Goal: Task Accomplishment & Management: Manage account settings

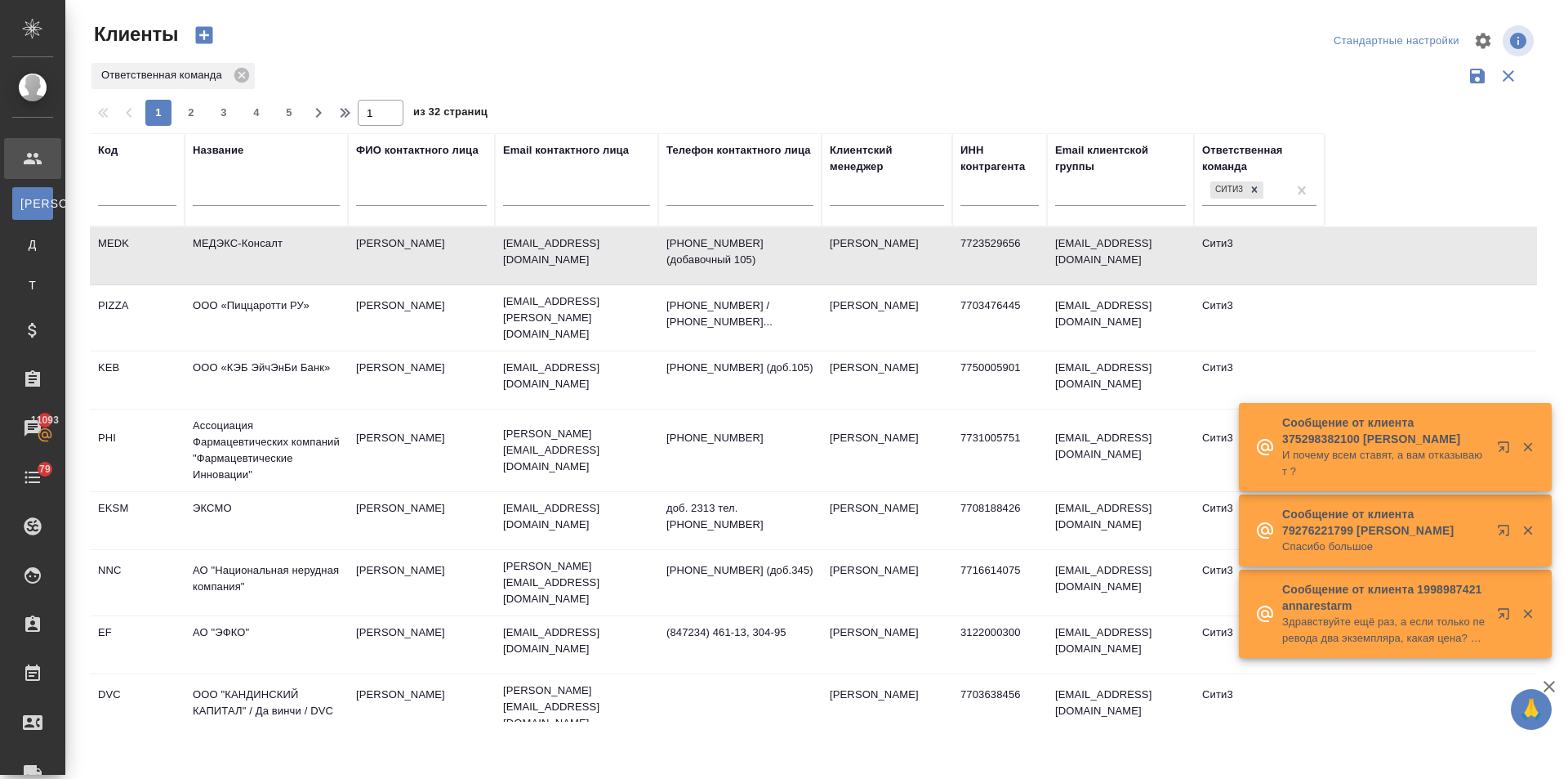
select select "RU"
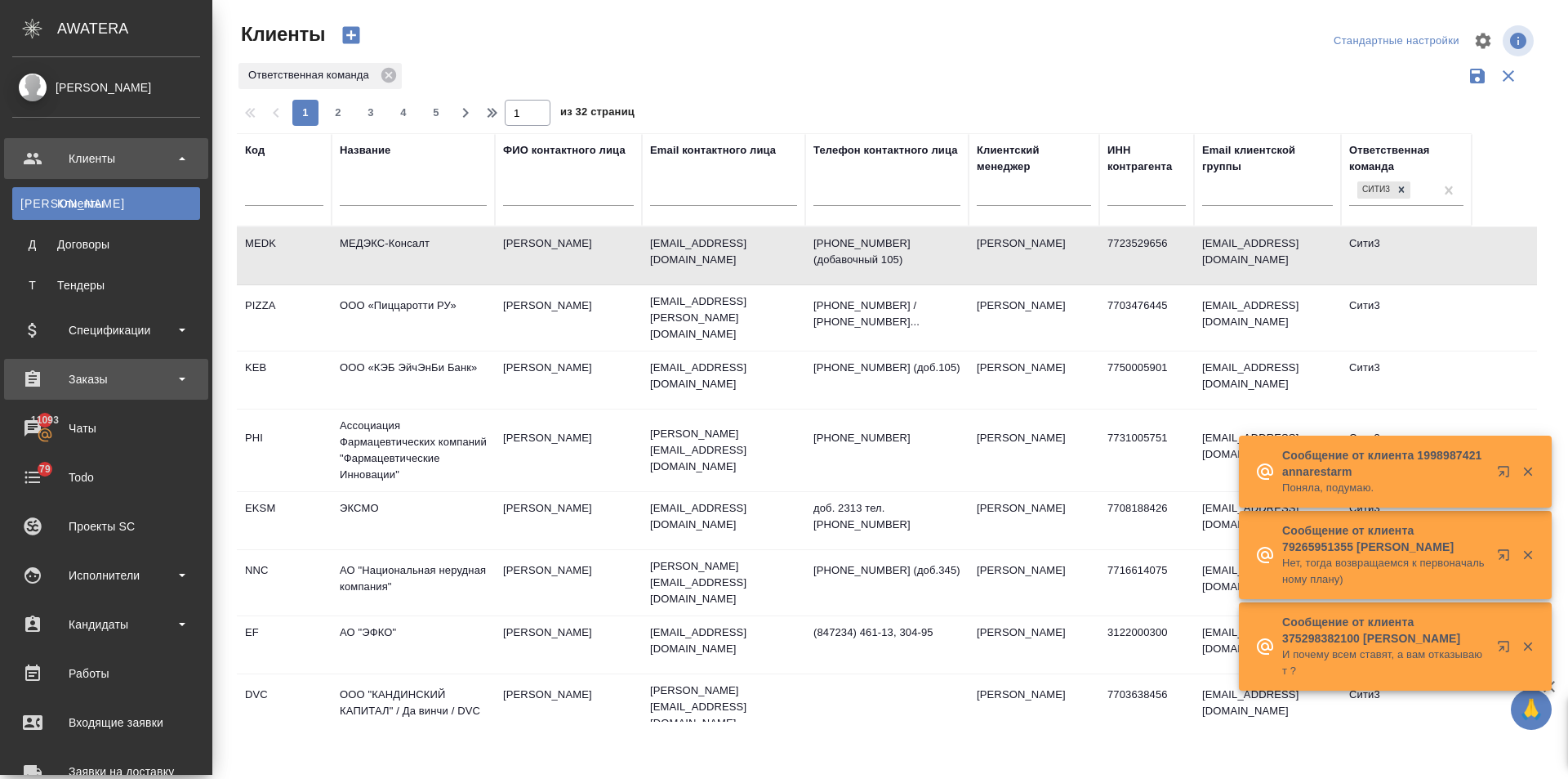
click at [58, 378] on div "Заказы" at bounding box center [107, 379] width 188 height 24
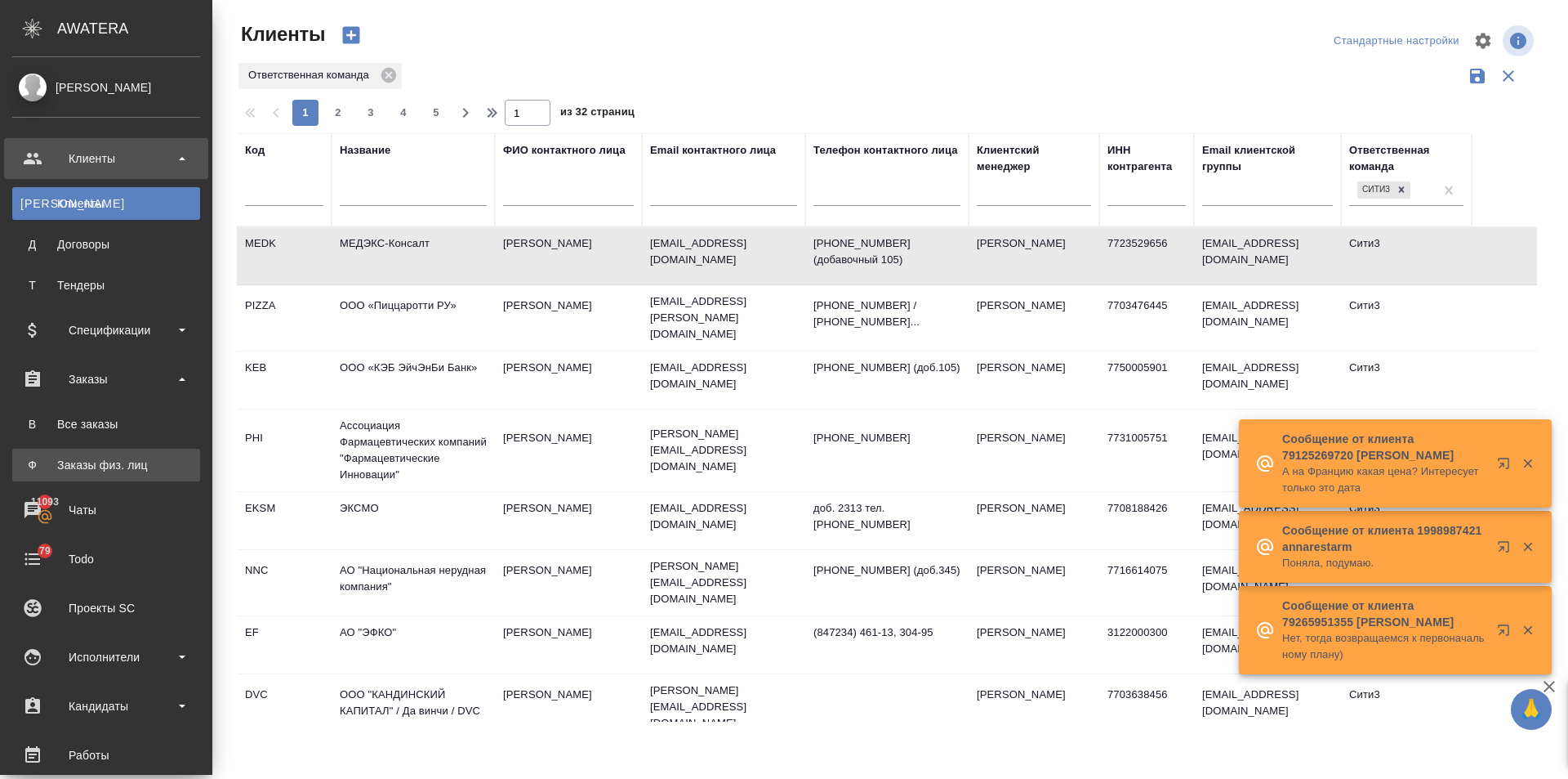
click at [77, 457] on div "Заказы физ. лиц" at bounding box center [107, 465] width 172 height 16
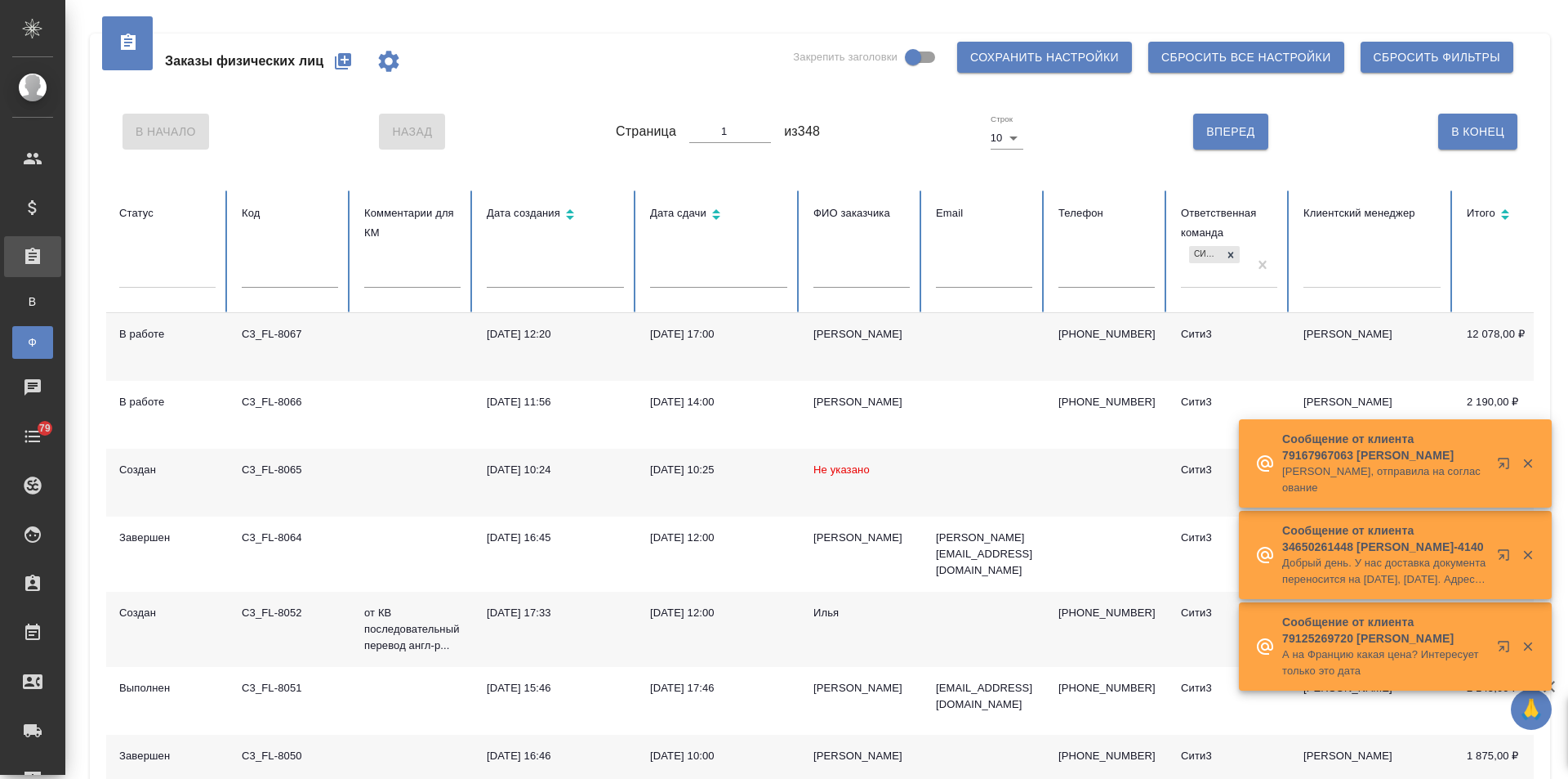
click at [847, 267] on input "text" at bounding box center [861, 276] width 97 height 23
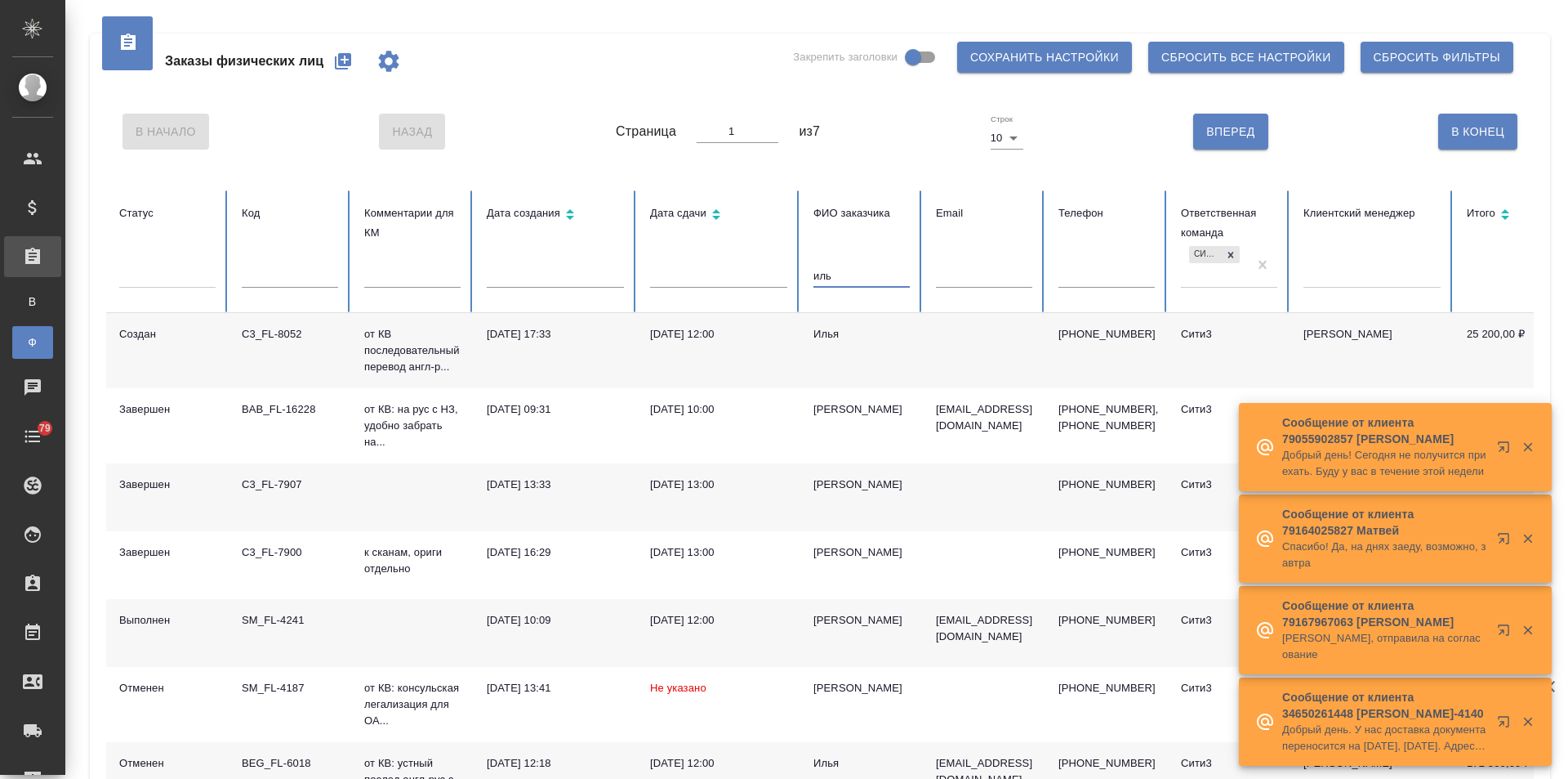
type input "иль"
click at [830, 329] on div "Илья" at bounding box center [861, 334] width 97 height 16
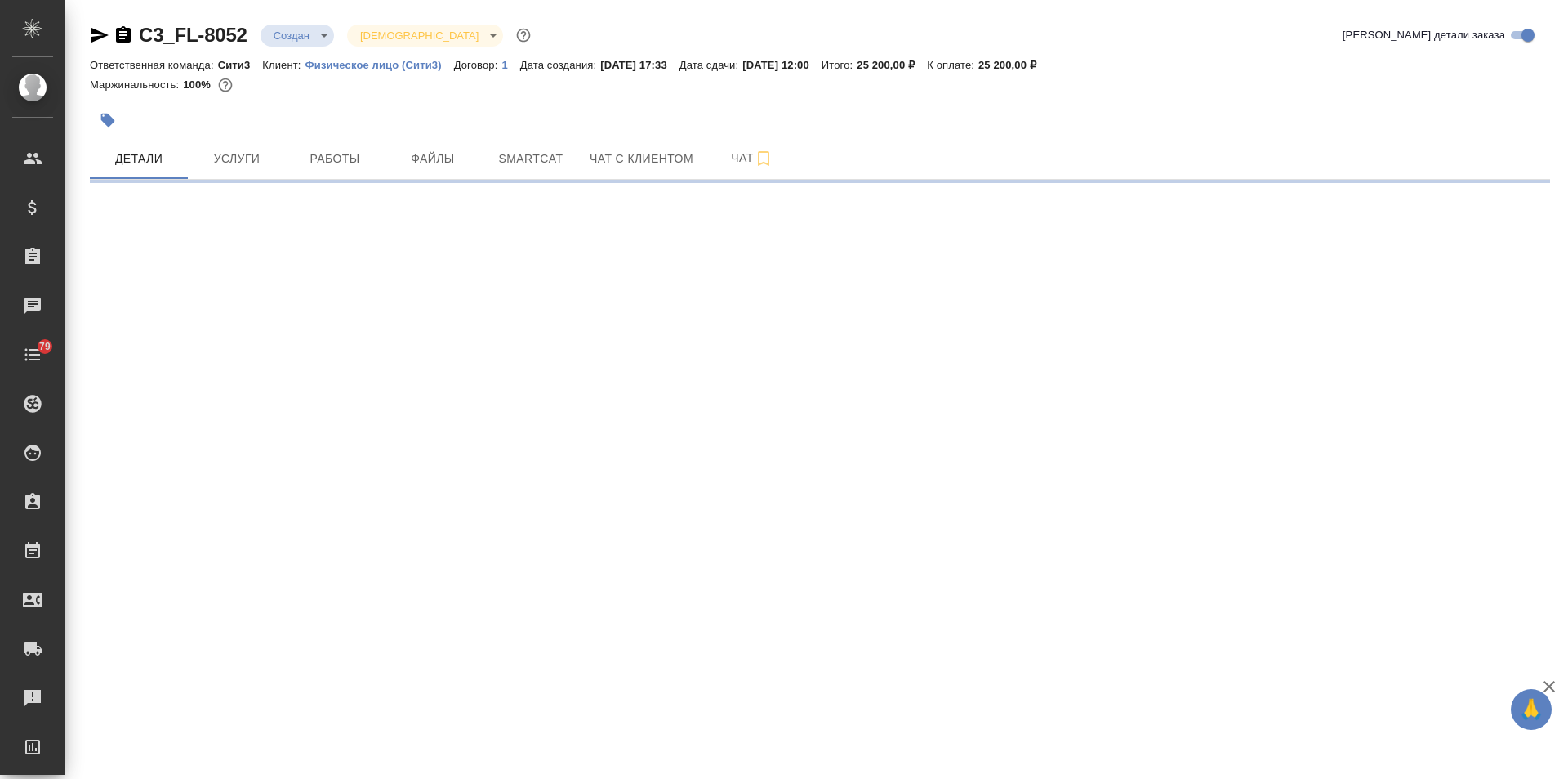
click at [98, 33] on icon "button" at bounding box center [99, 35] width 17 height 14
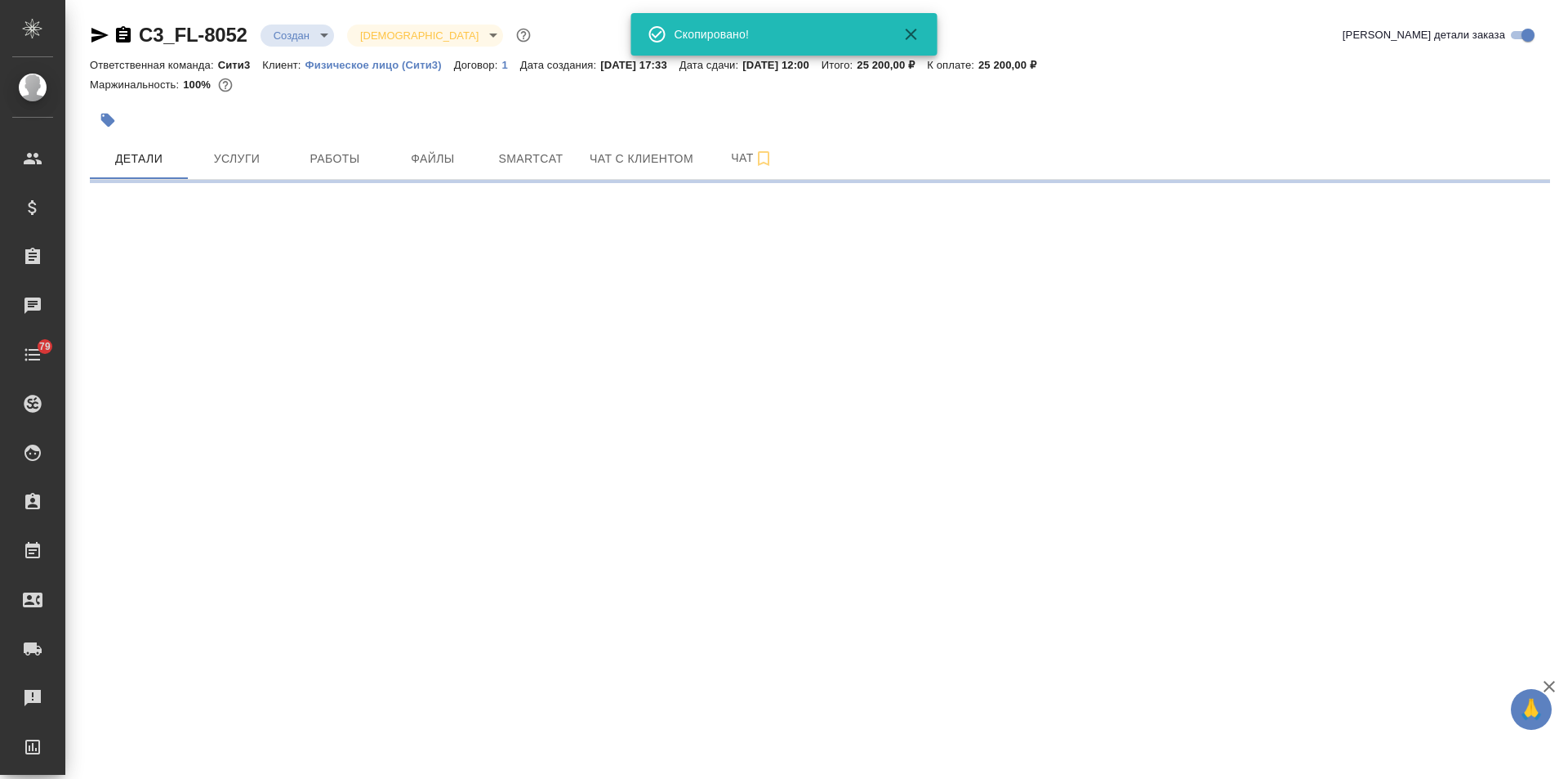
click at [98, 33] on icon "button" at bounding box center [99, 35] width 17 height 14
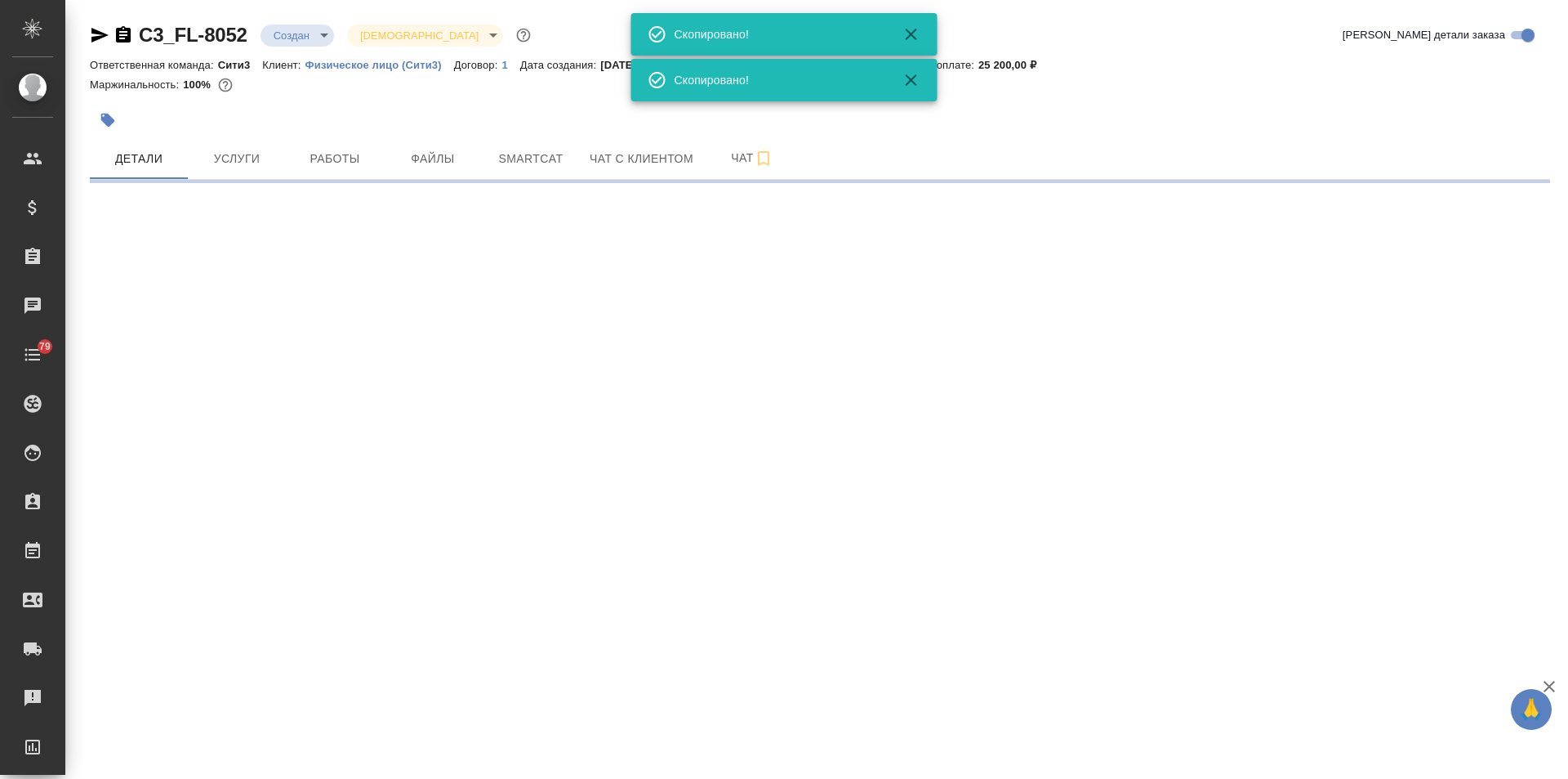
click at [98, 33] on icon "button" at bounding box center [99, 35] width 17 height 14
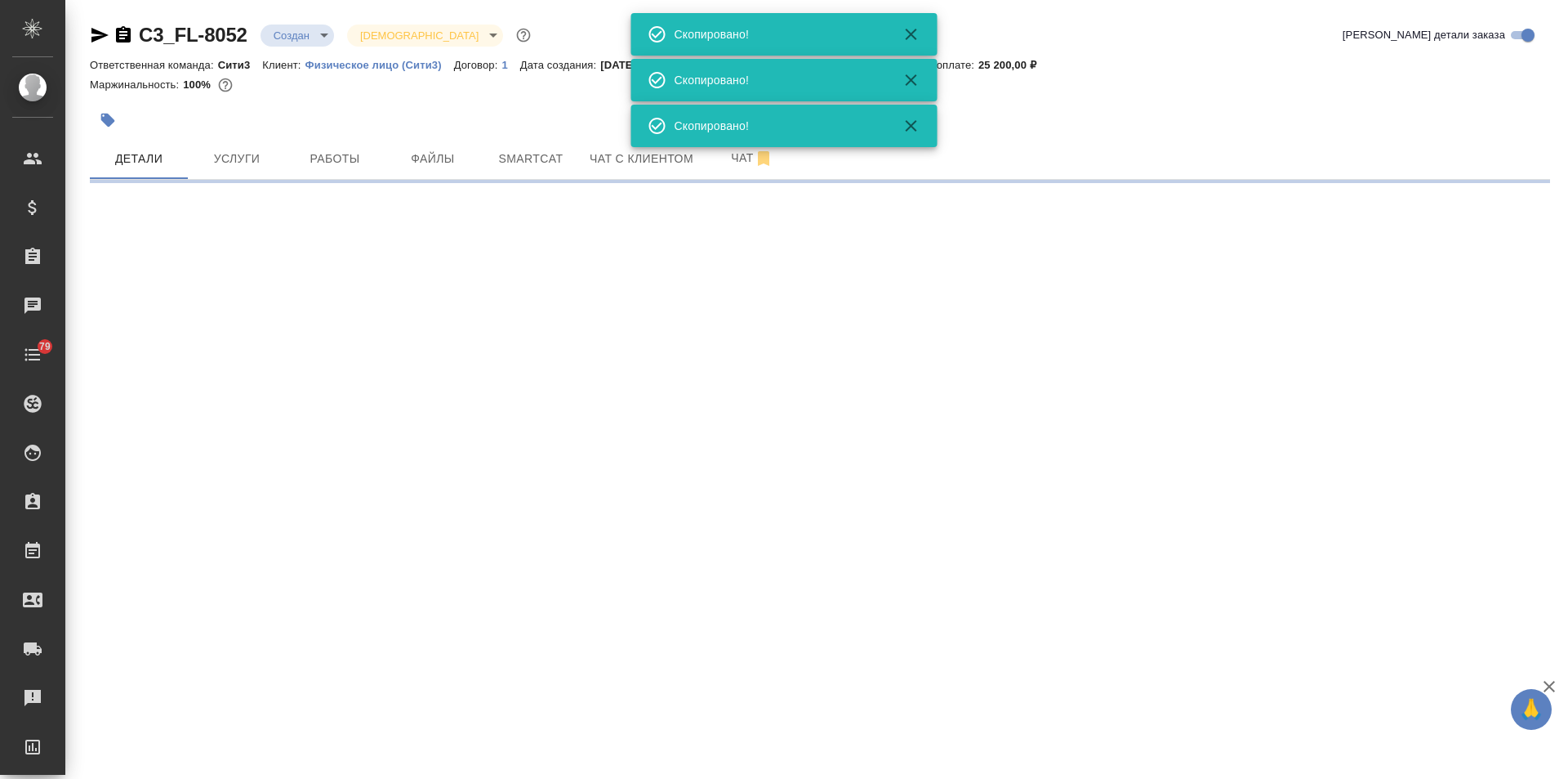
select select "RU"
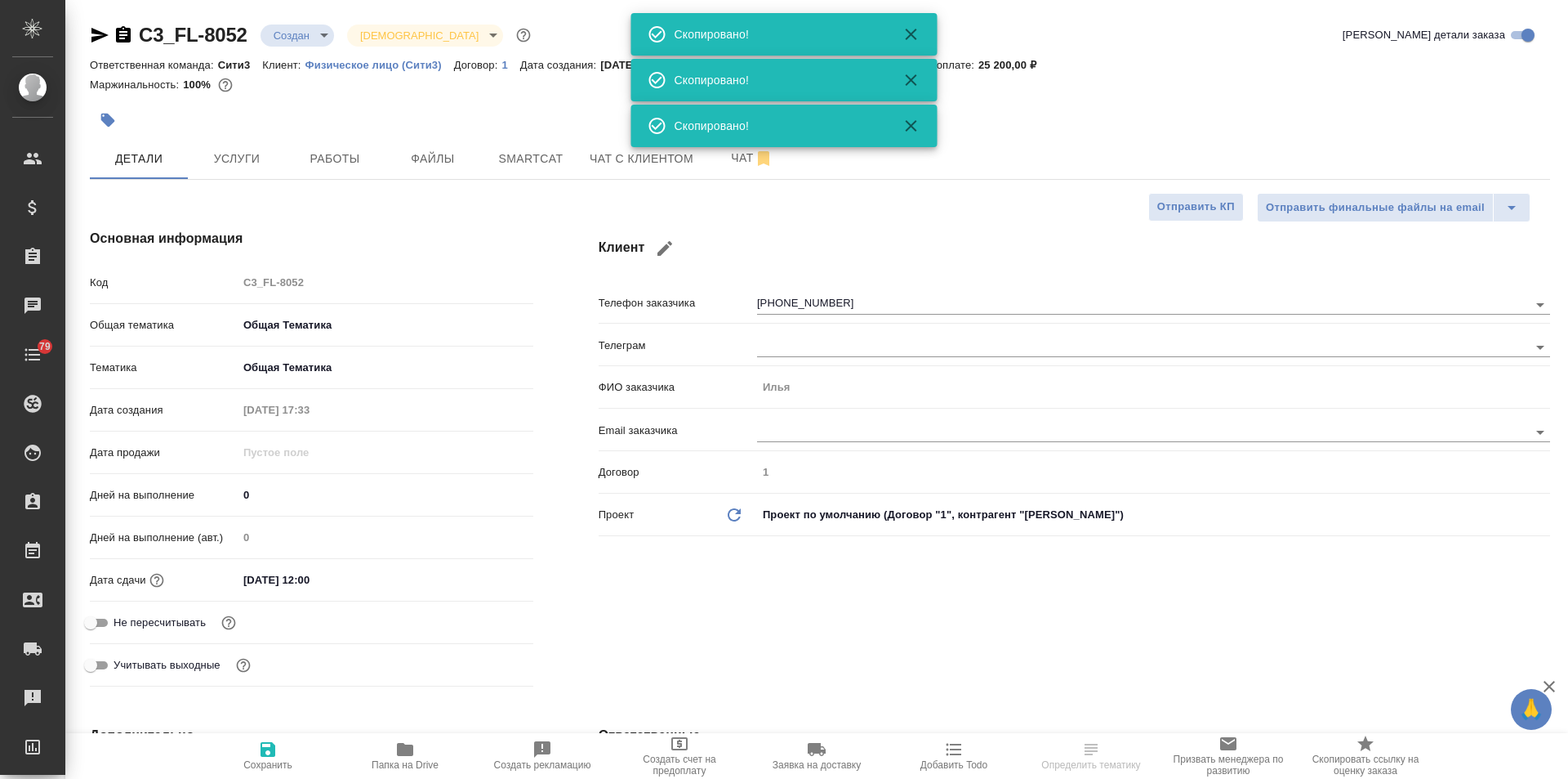
type textarea "x"
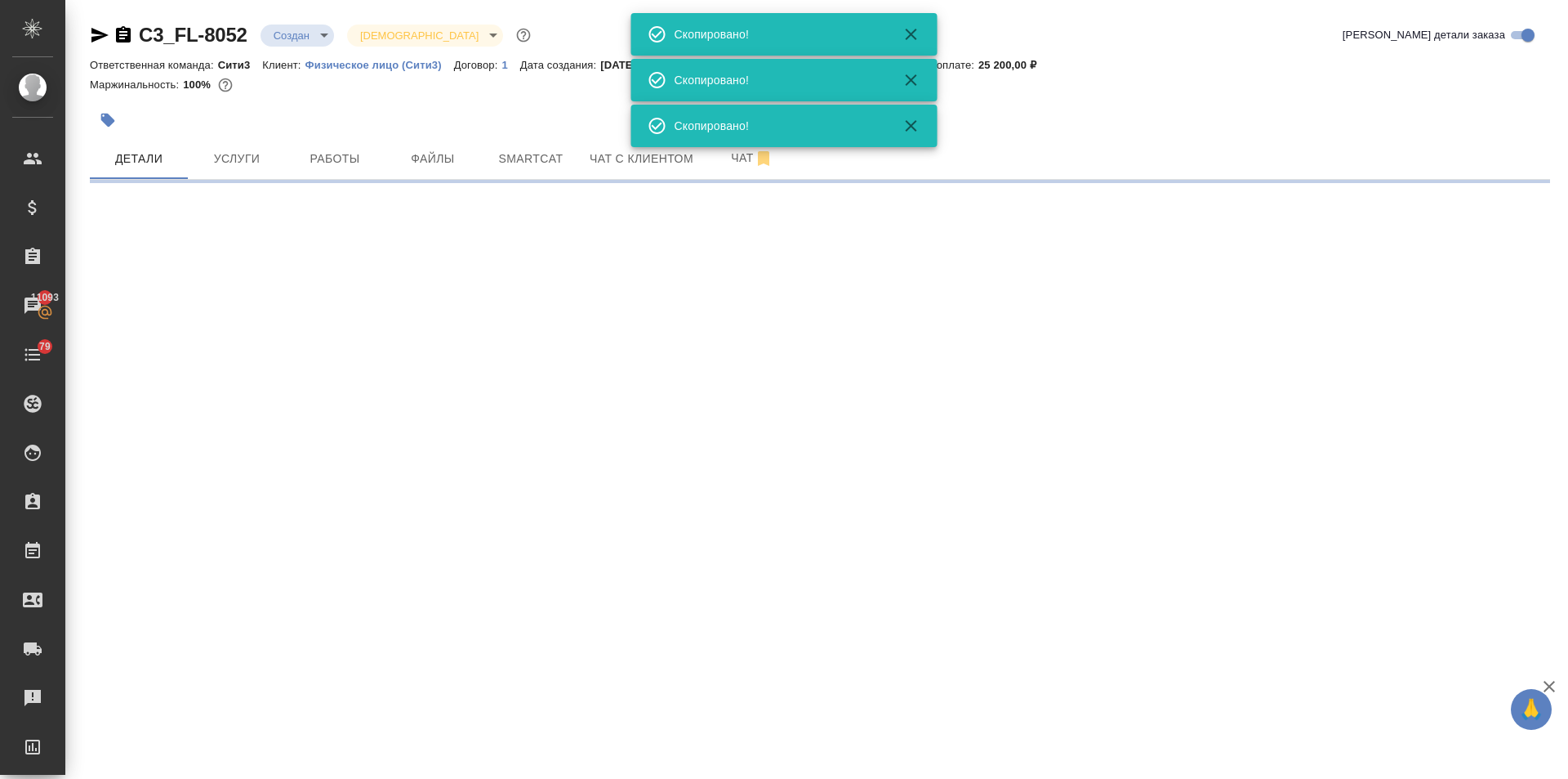
select select "RU"
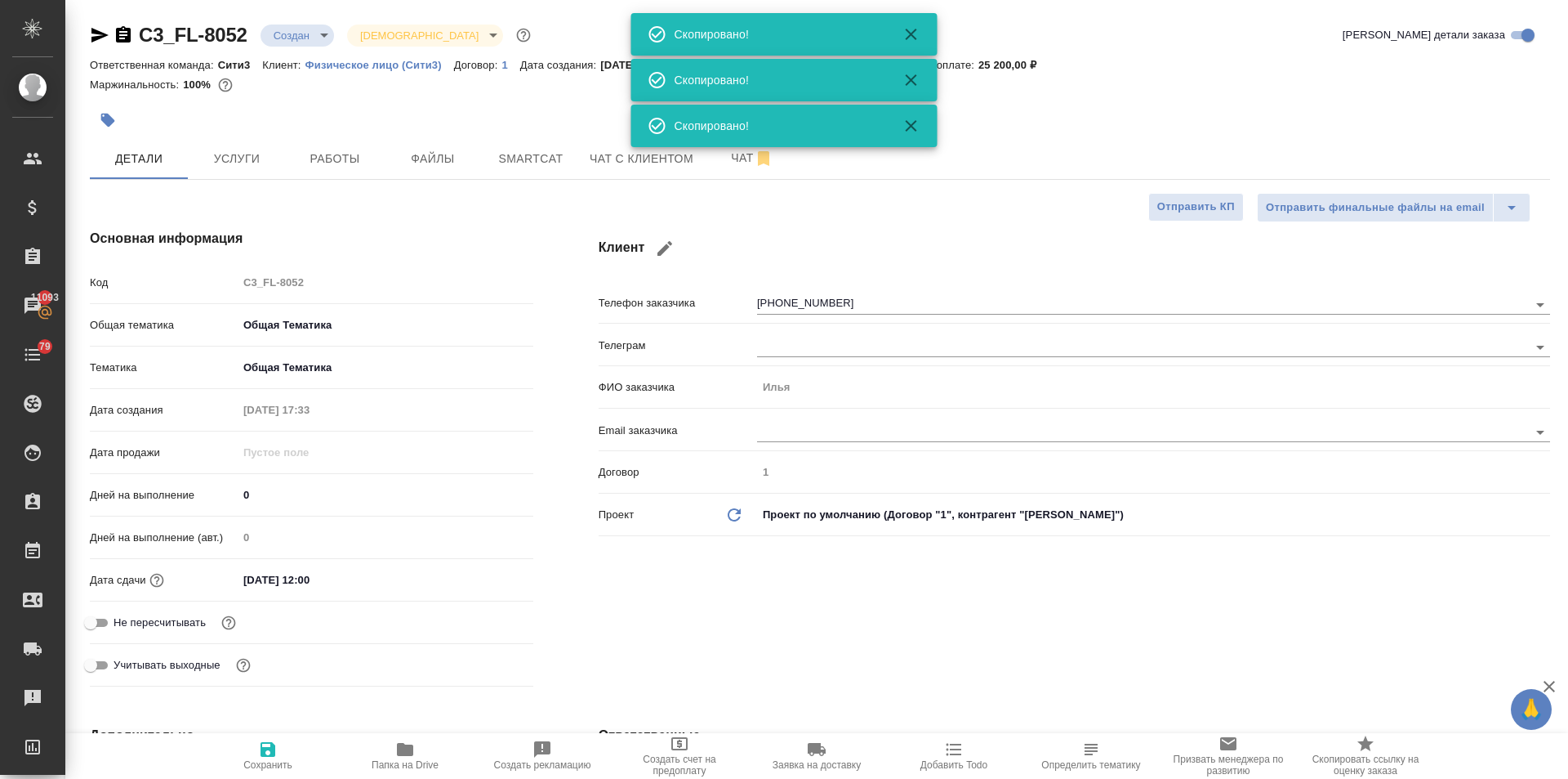
type textarea "x"
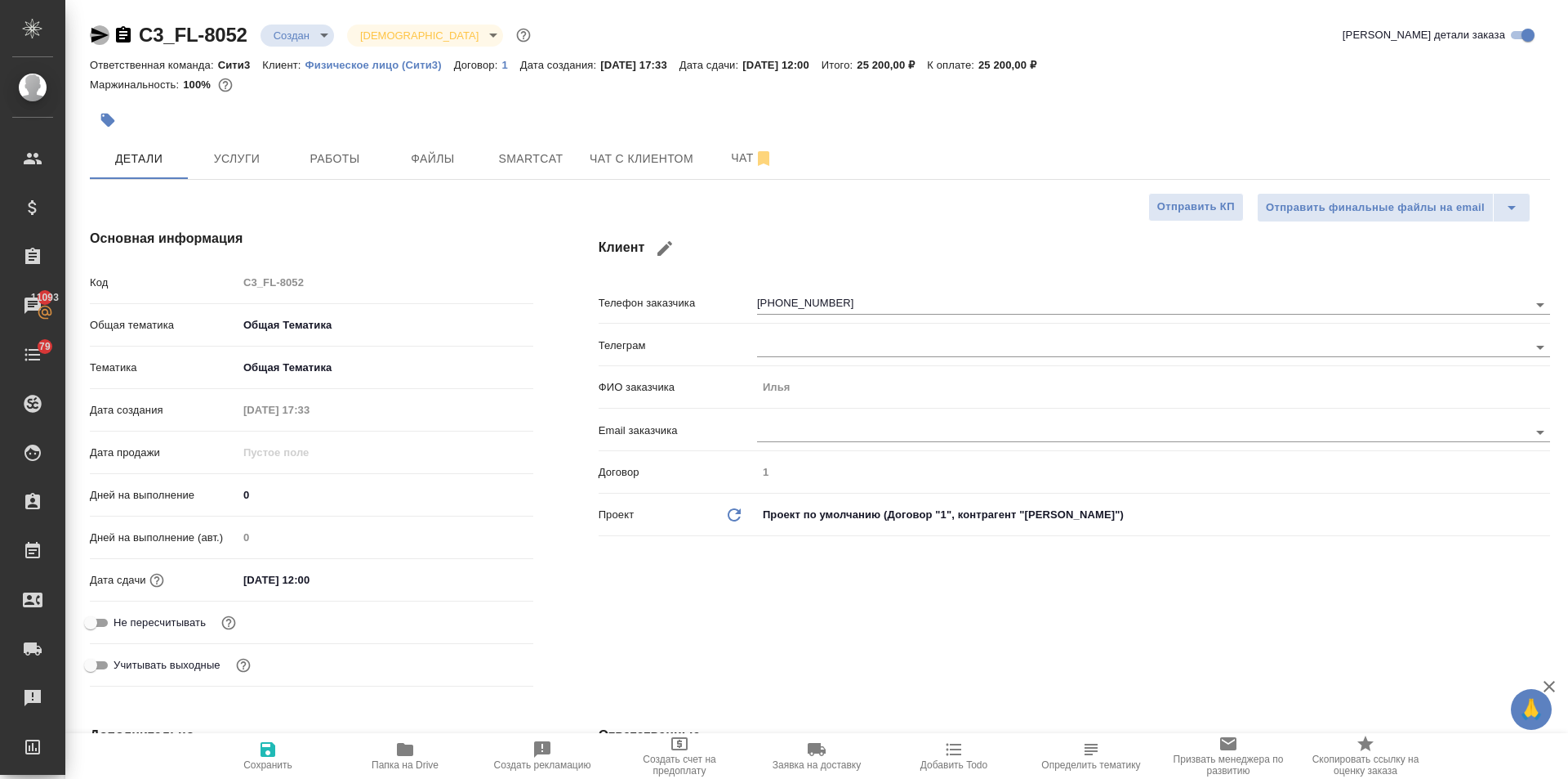
click at [96, 33] on icon "button" at bounding box center [99, 35] width 17 height 14
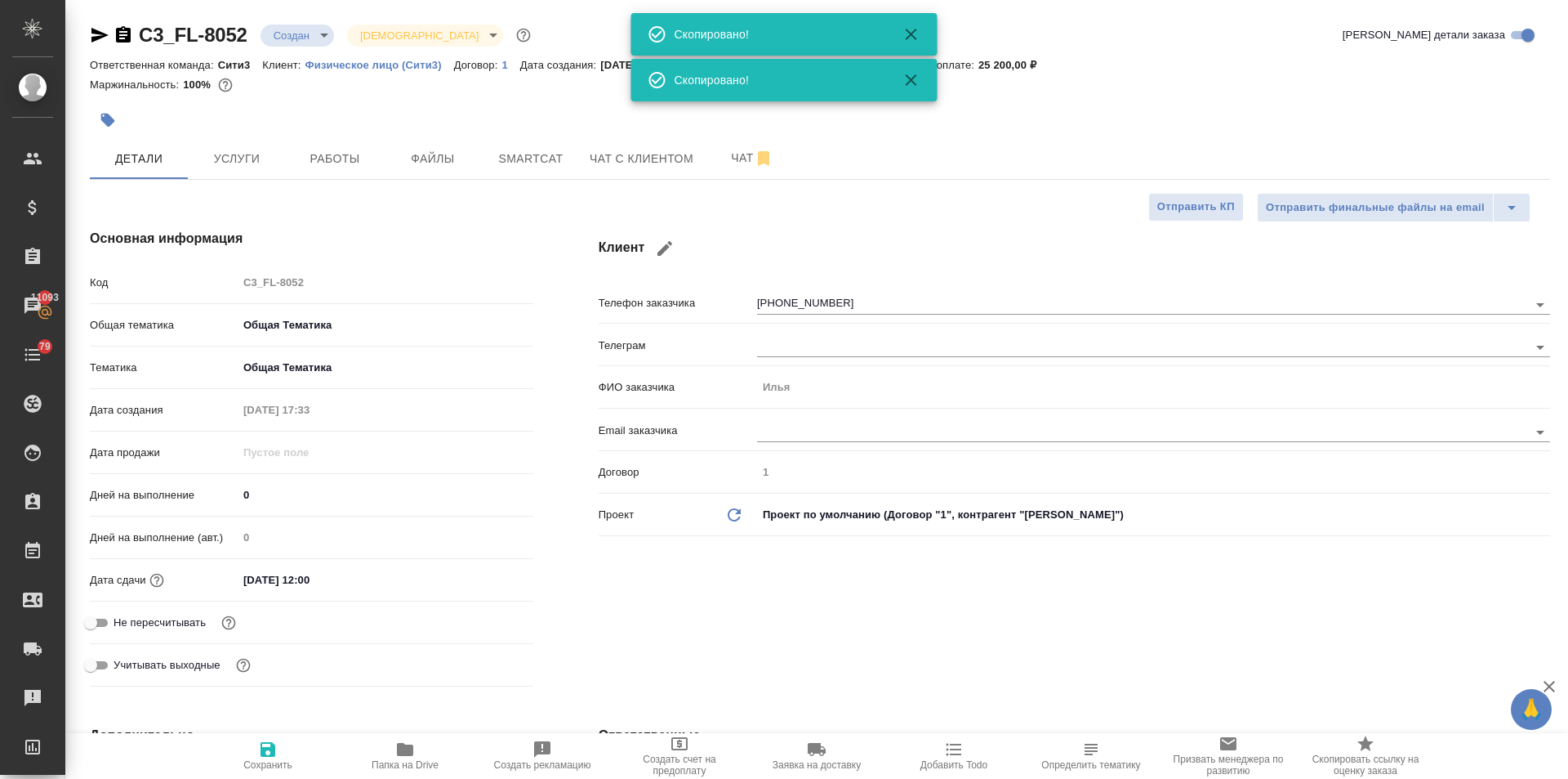
click at [96, 33] on icon "button" at bounding box center [99, 35] width 17 height 14
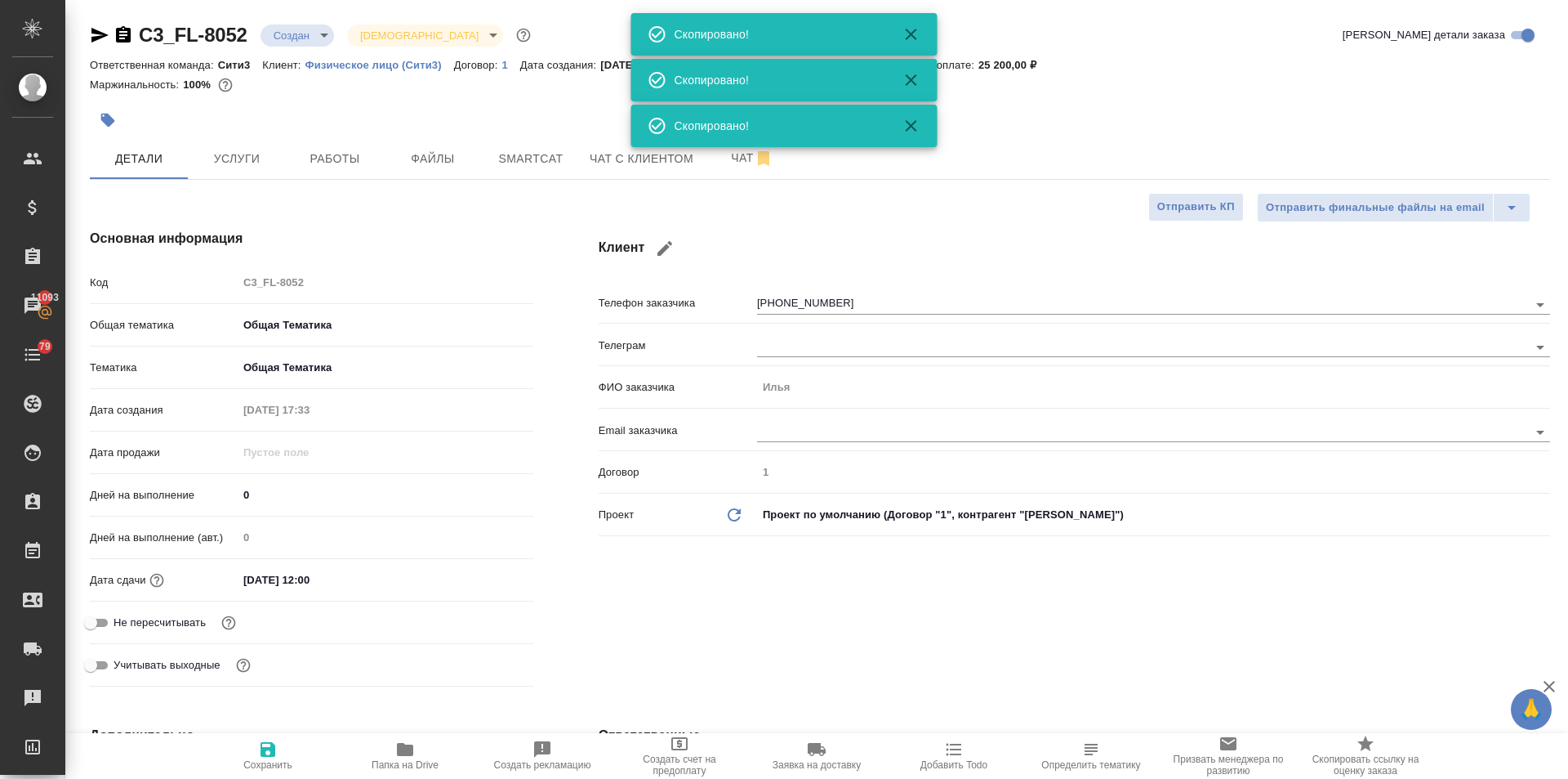
type textarea "x"
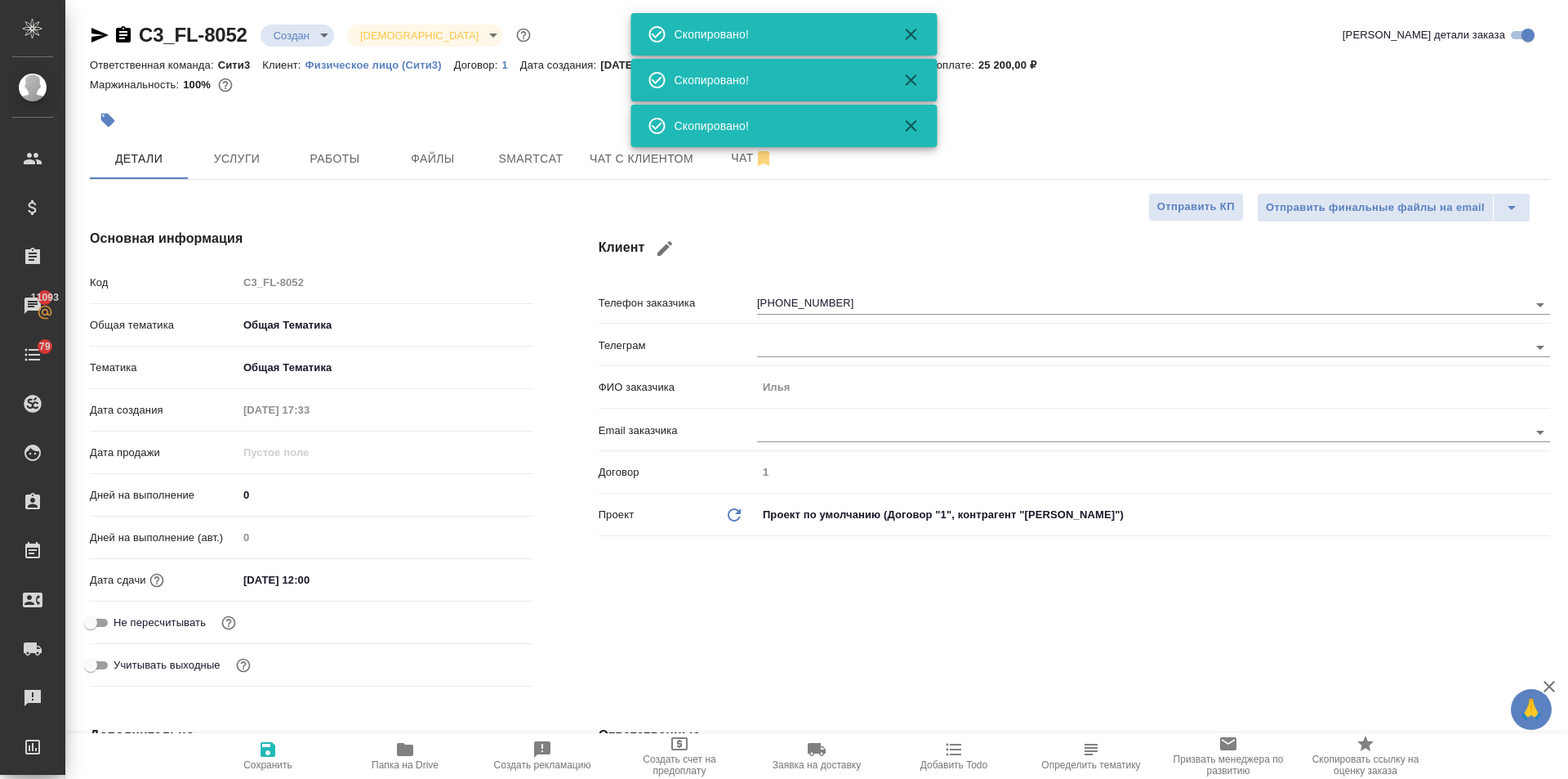
type textarea "x"
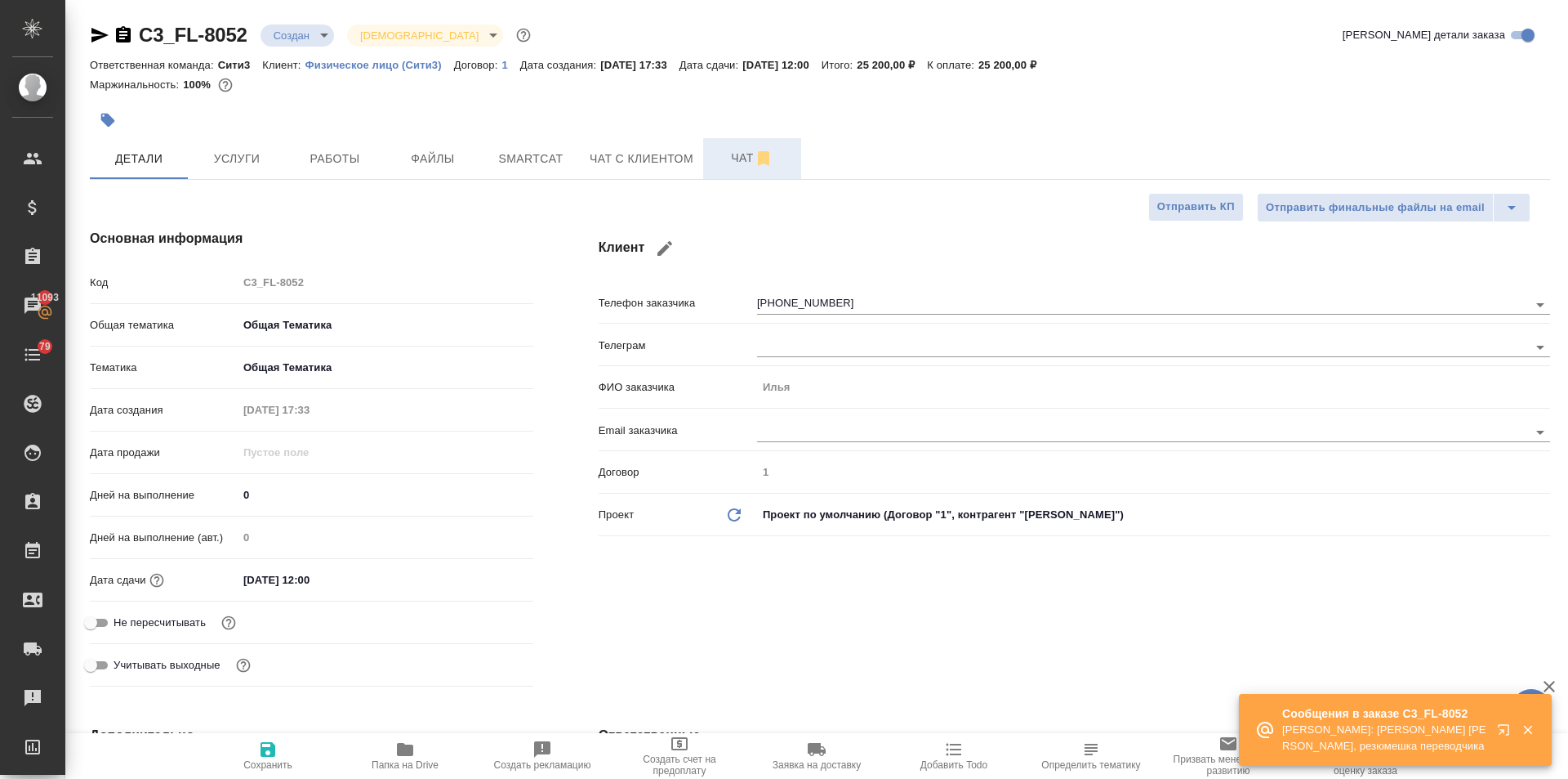
click at [736, 154] on span "Чат" at bounding box center [751, 158] width 79 height 21
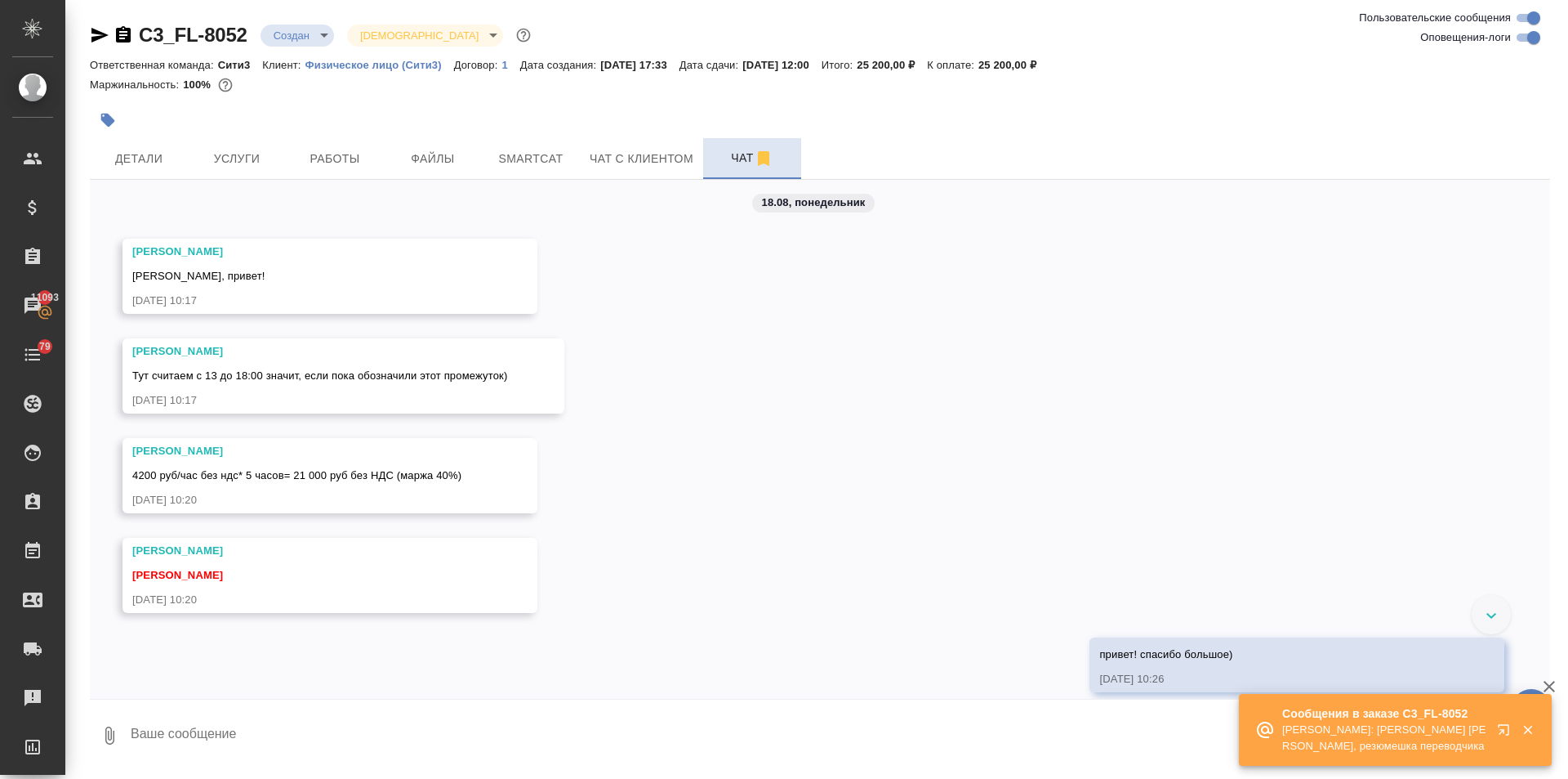
scroll to position [638, 0]
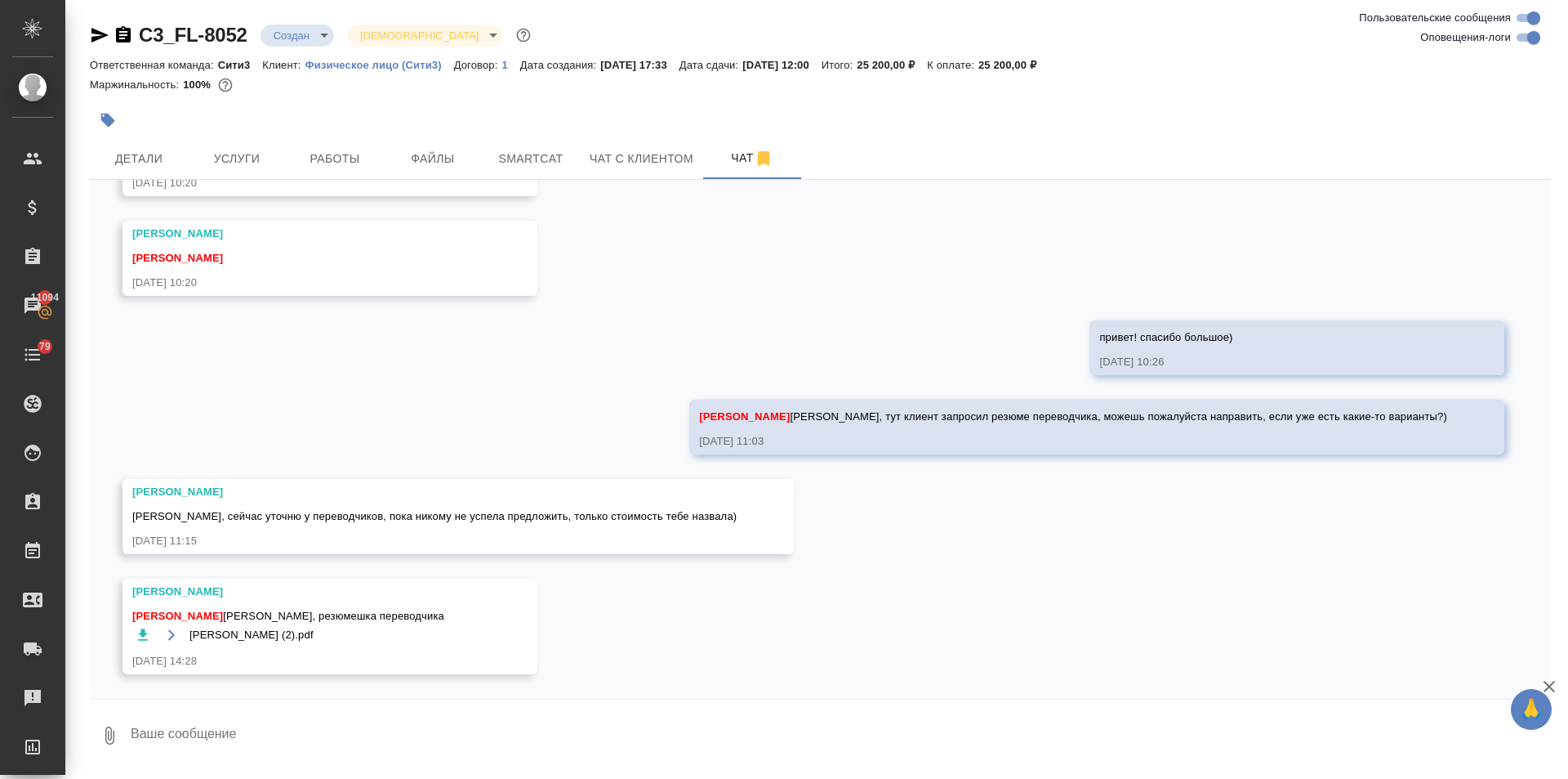
click at [159, 723] on textarea at bounding box center [839, 735] width 1421 height 55
click at [384, 737] on textarea "спасибо! передаю клиенту)" at bounding box center [826, 735] width 1394 height 55
type textarea "спасибо! передаю клиенту)"
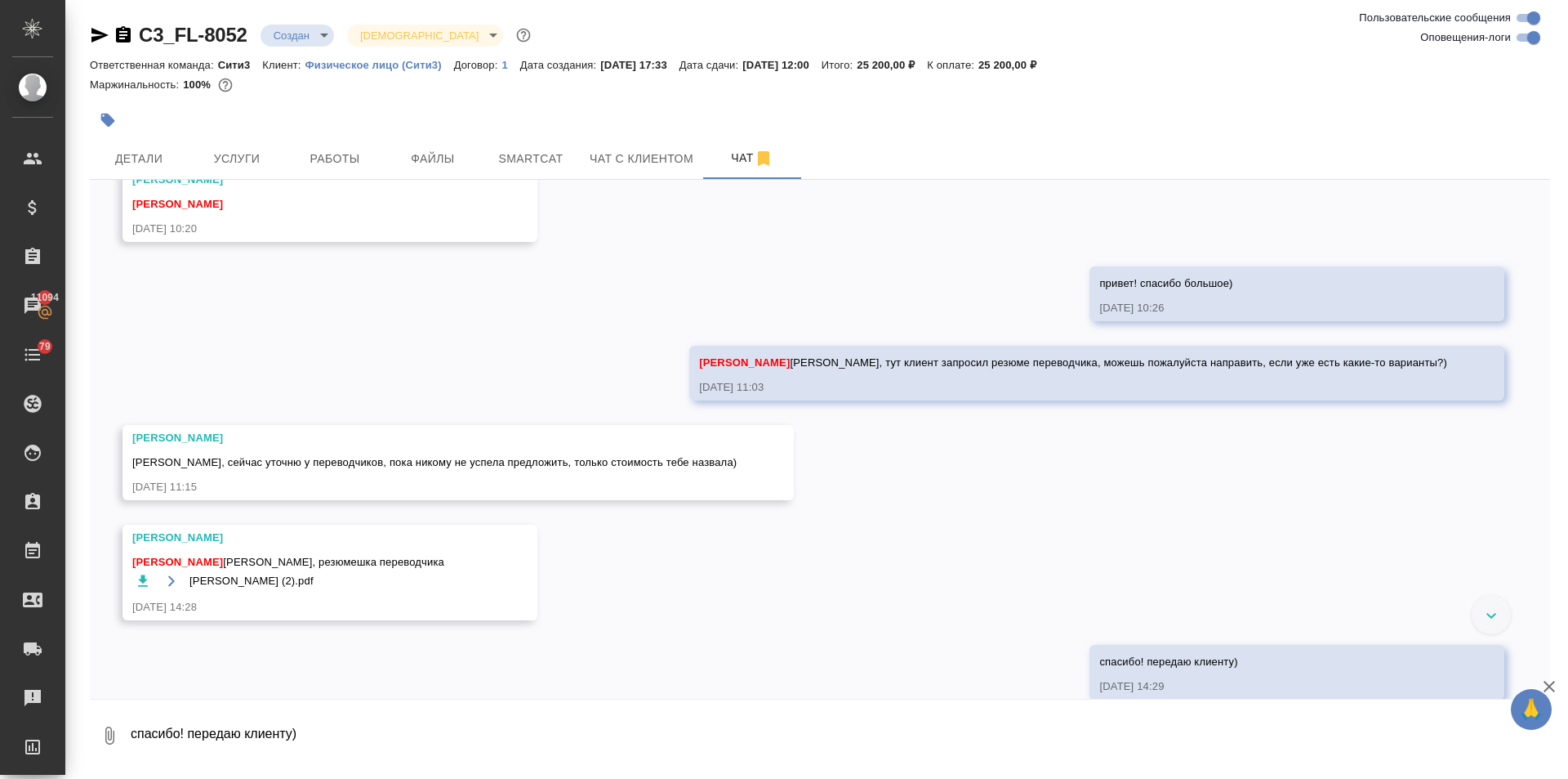
scroll to position [718, 0]
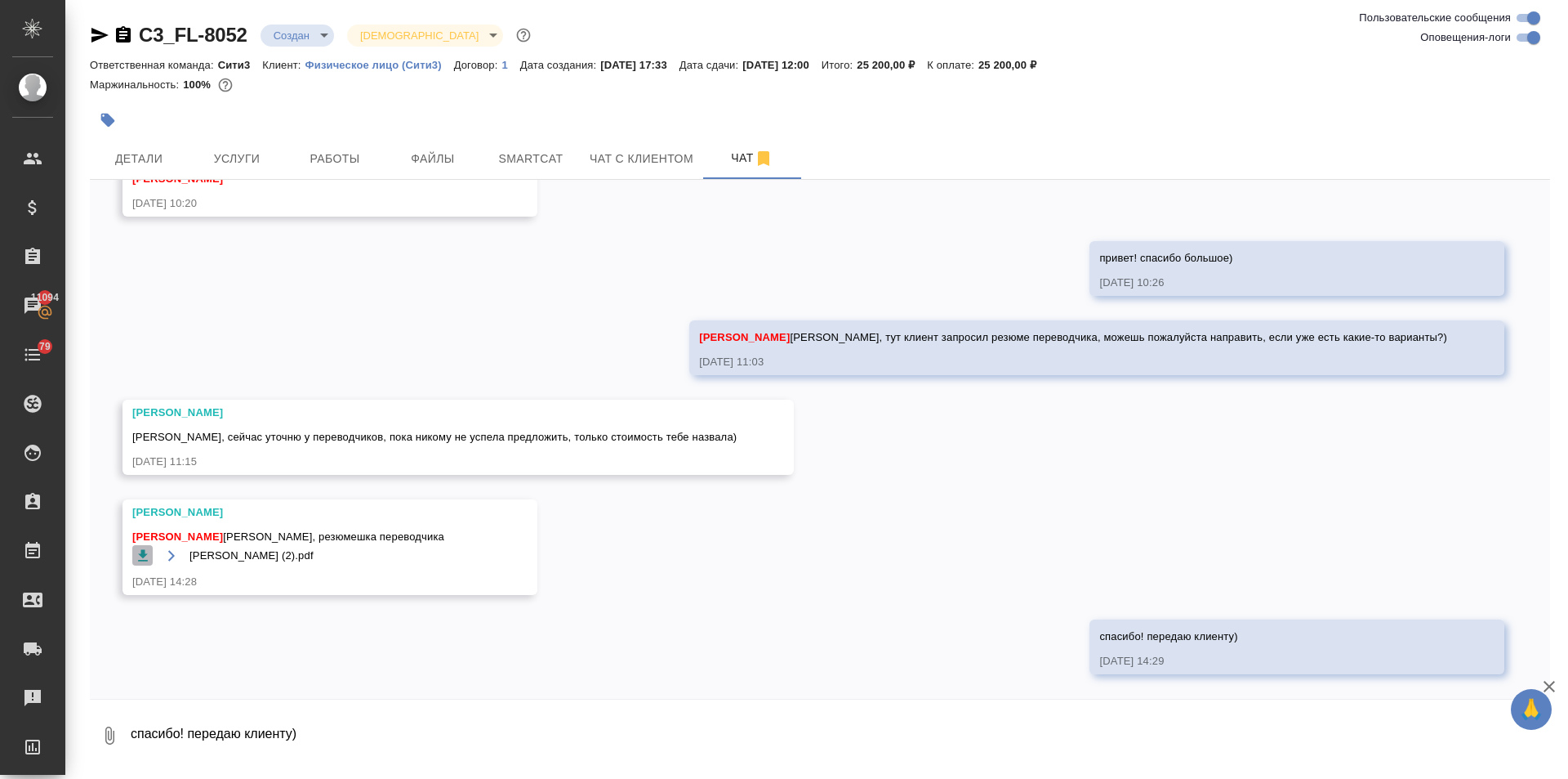
click at [140, 556] on icon "button" at bounding box center [143, 556] width 16 height 16
click at [120, 155] on span "Детали" at bounding box center [138, 159] width 79 height 21
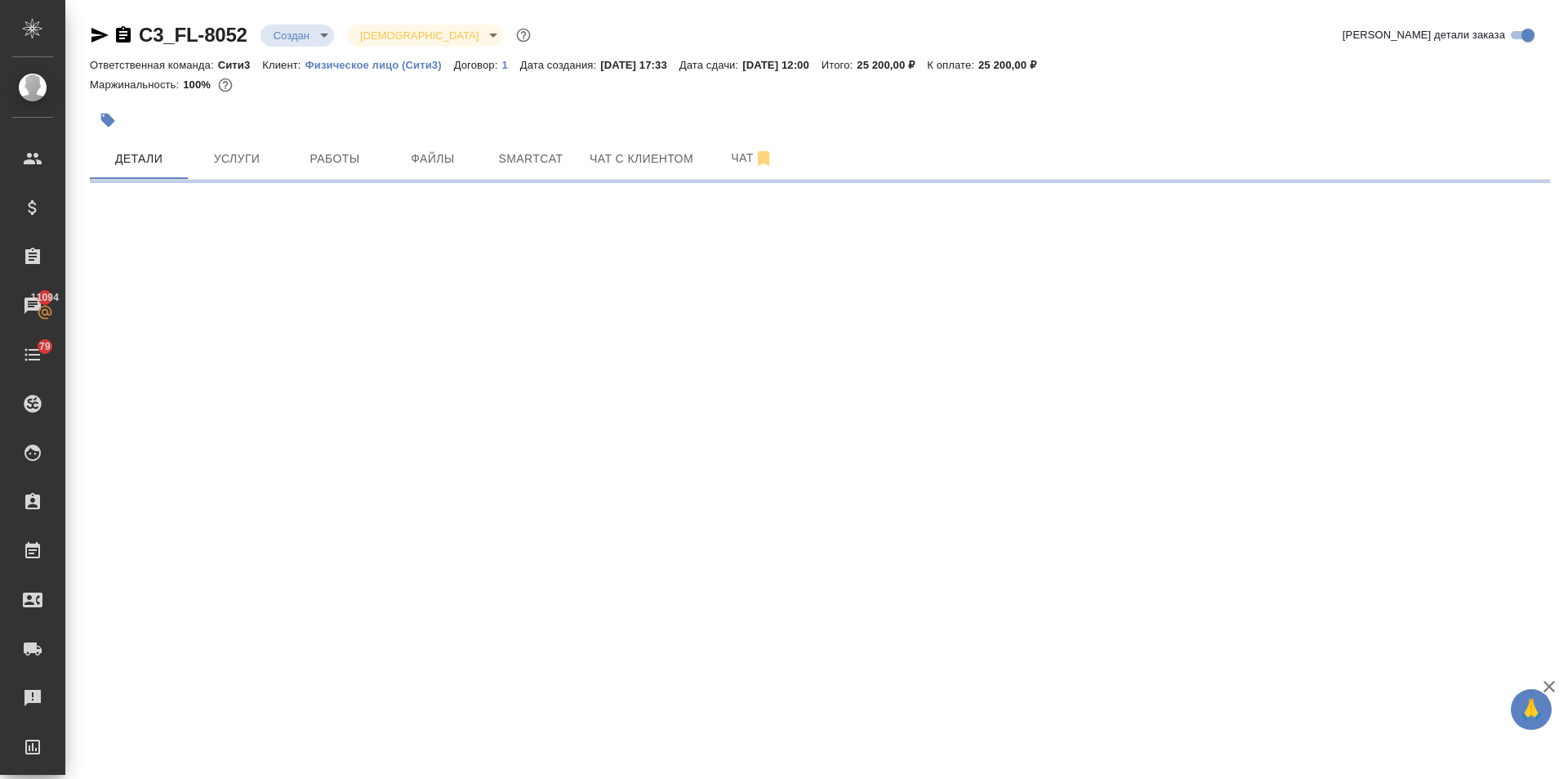
select select "RU"
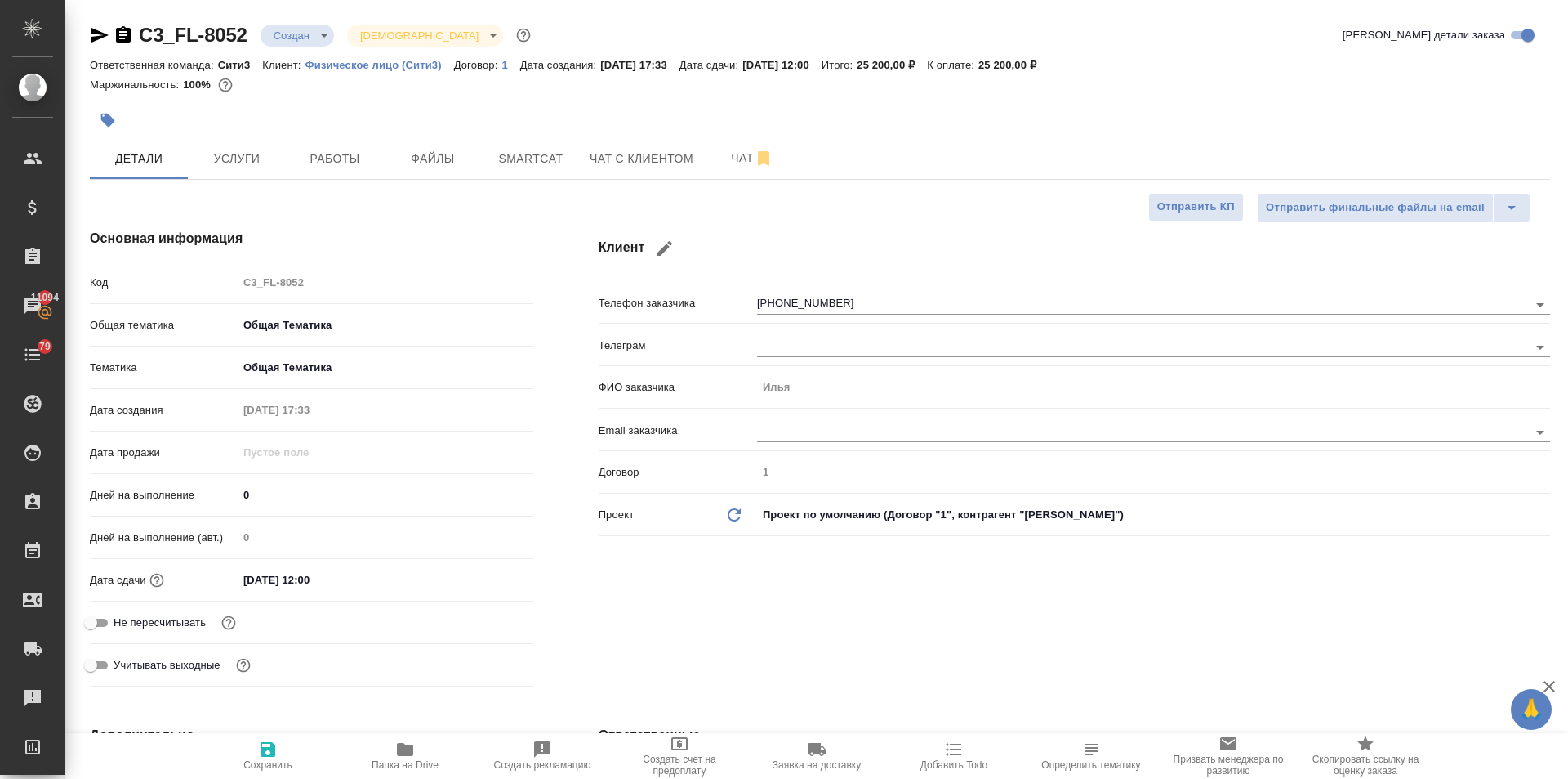
type textarea "x"
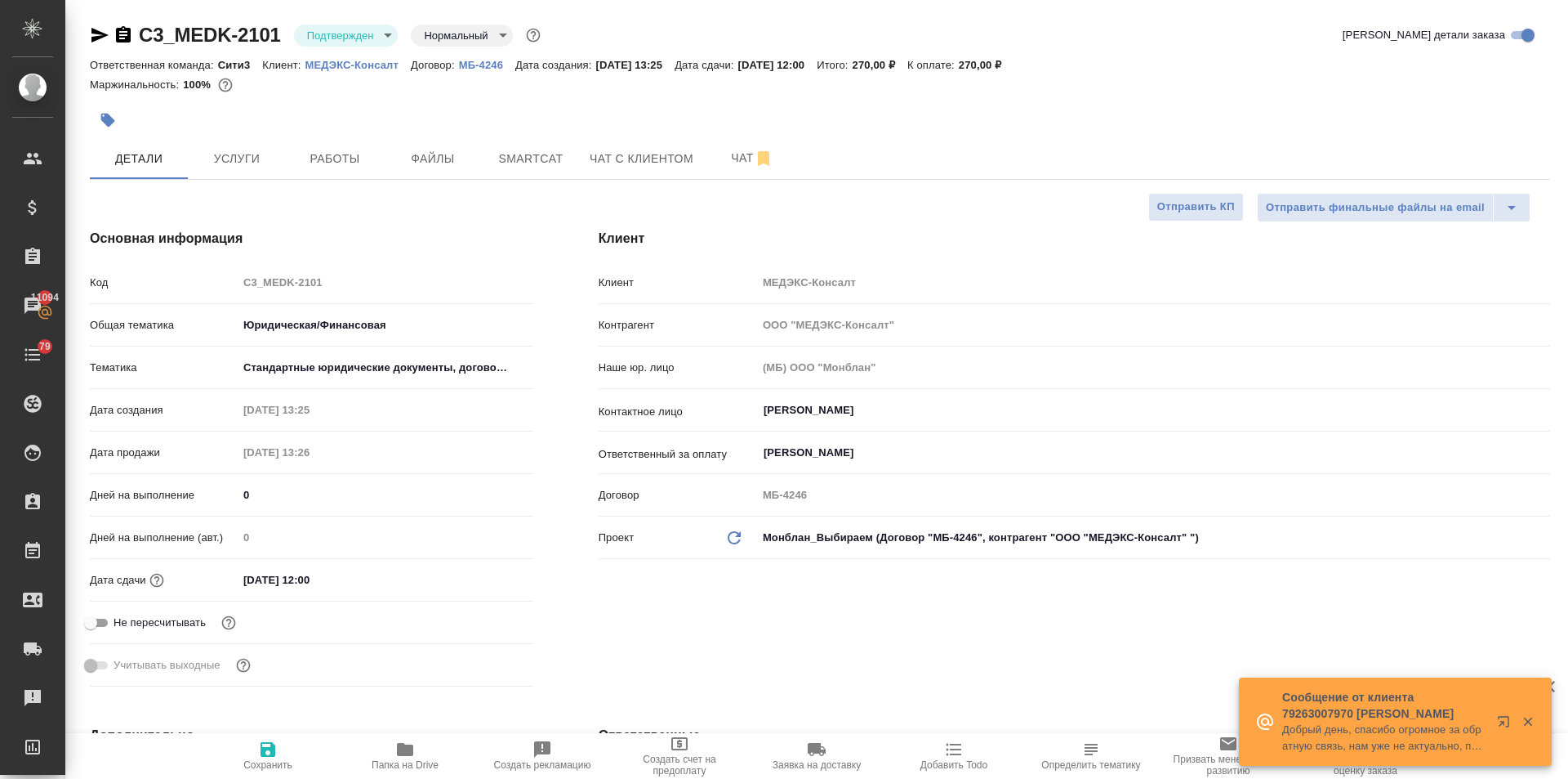
select select "RU"
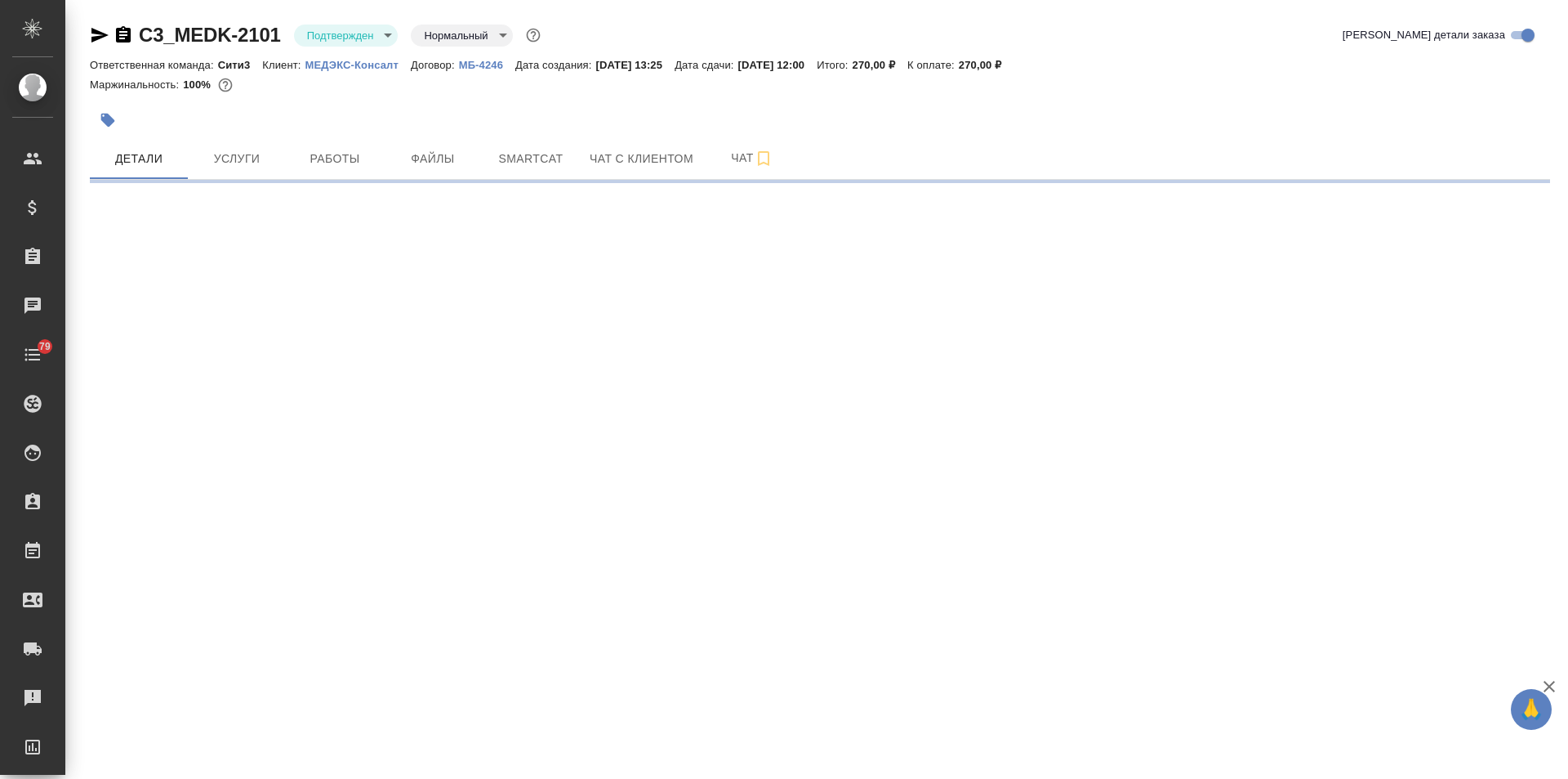
select select "RU"
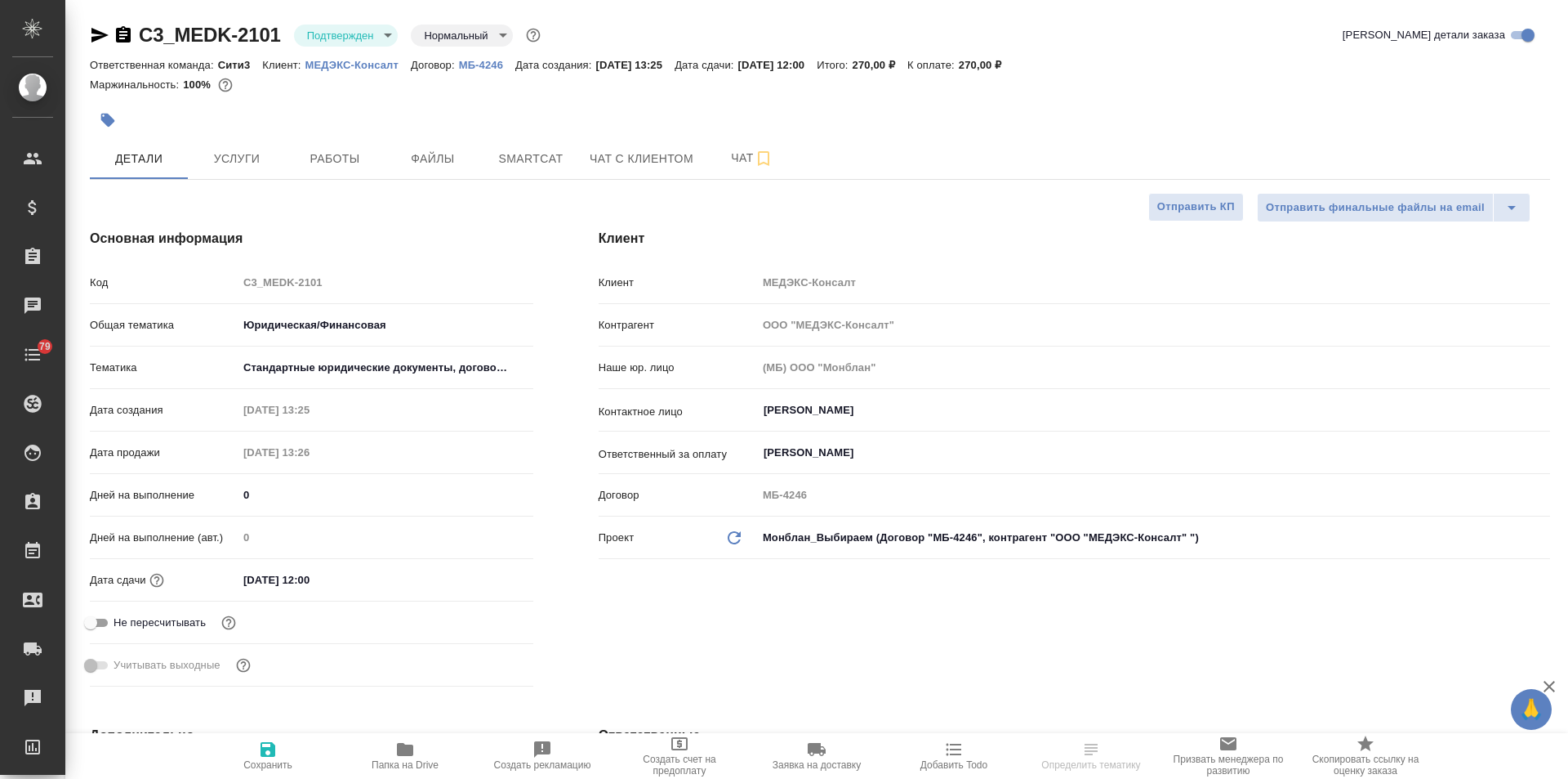
type textarea "x"
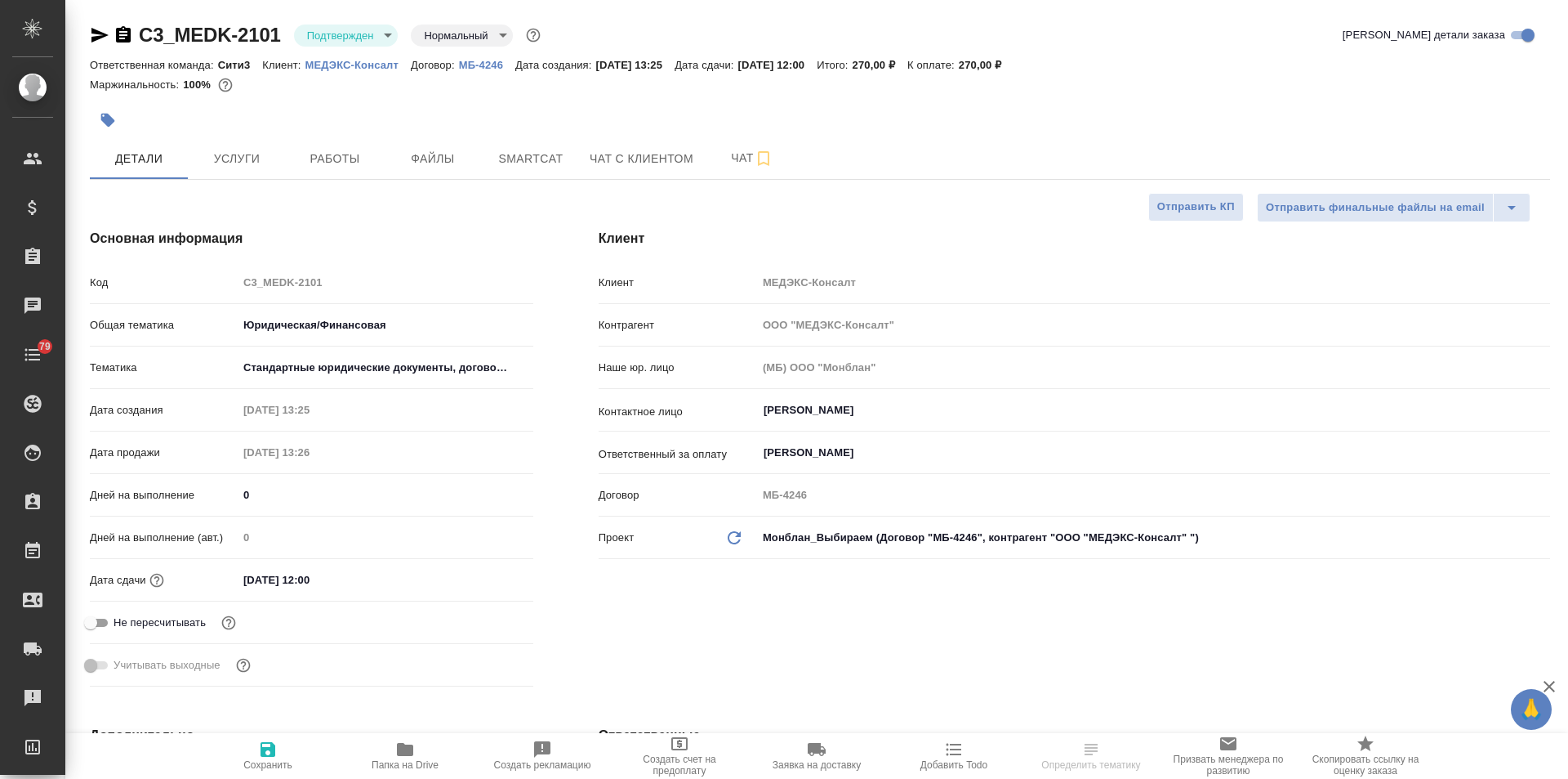
type textarea "x"
select select "RU"
type textarea "x"
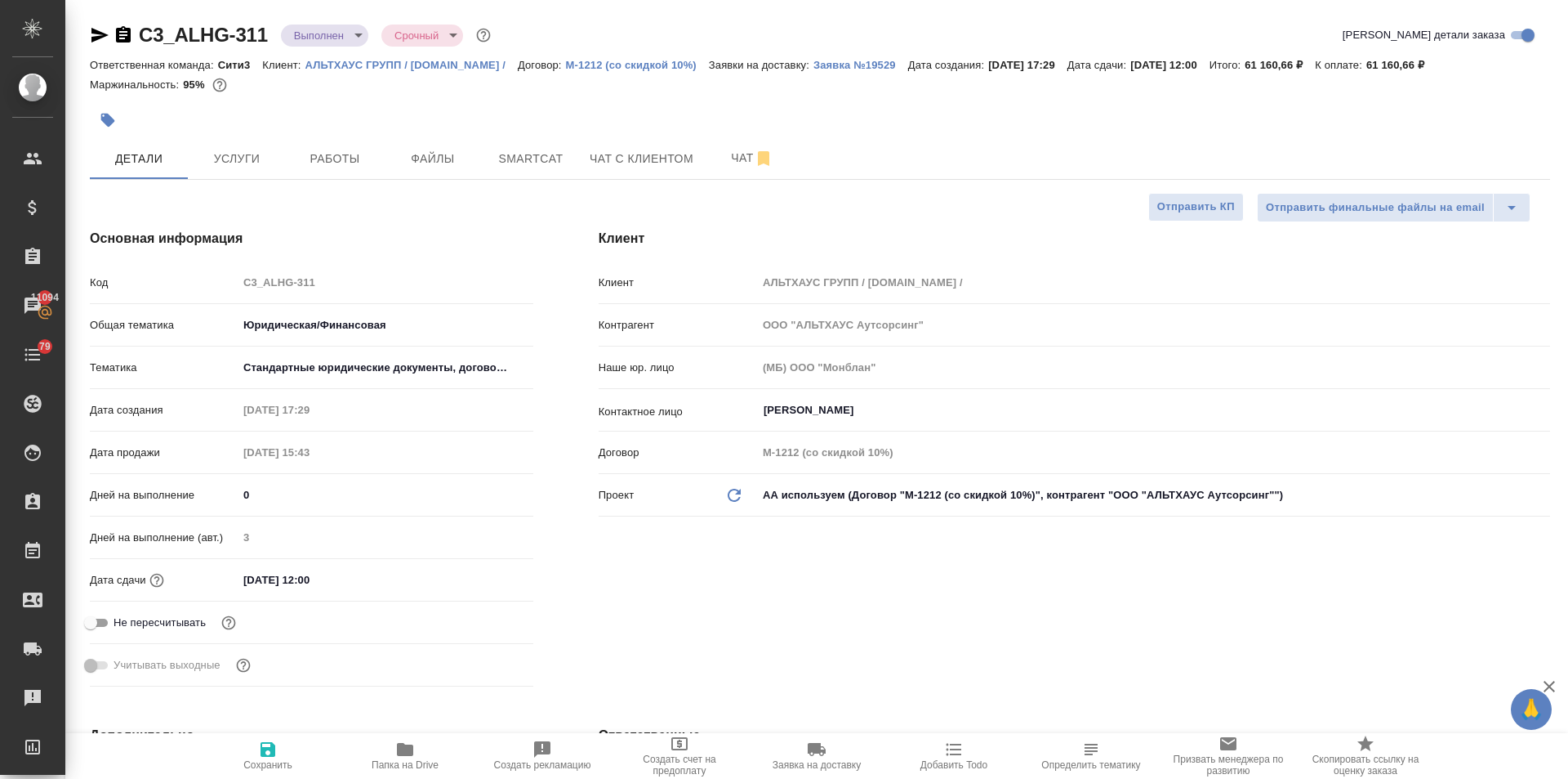
select select "RU"
click at [115, 122] on icon "button" at bounding box center [107, 120] width 16 height 16
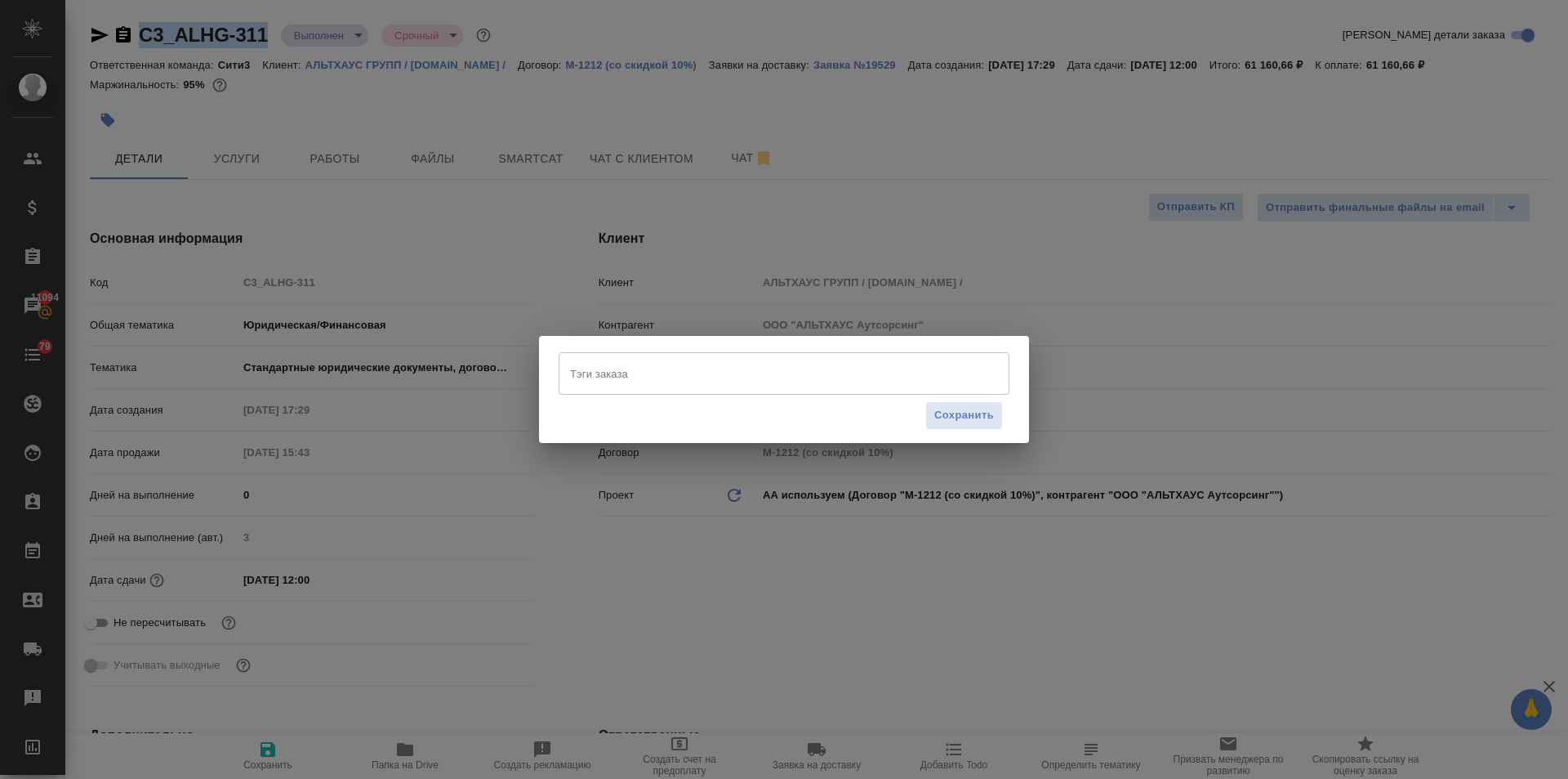
click at [632, 367] on input "Тэги заказа" at bounding box center [769, 373] width 405 height 28
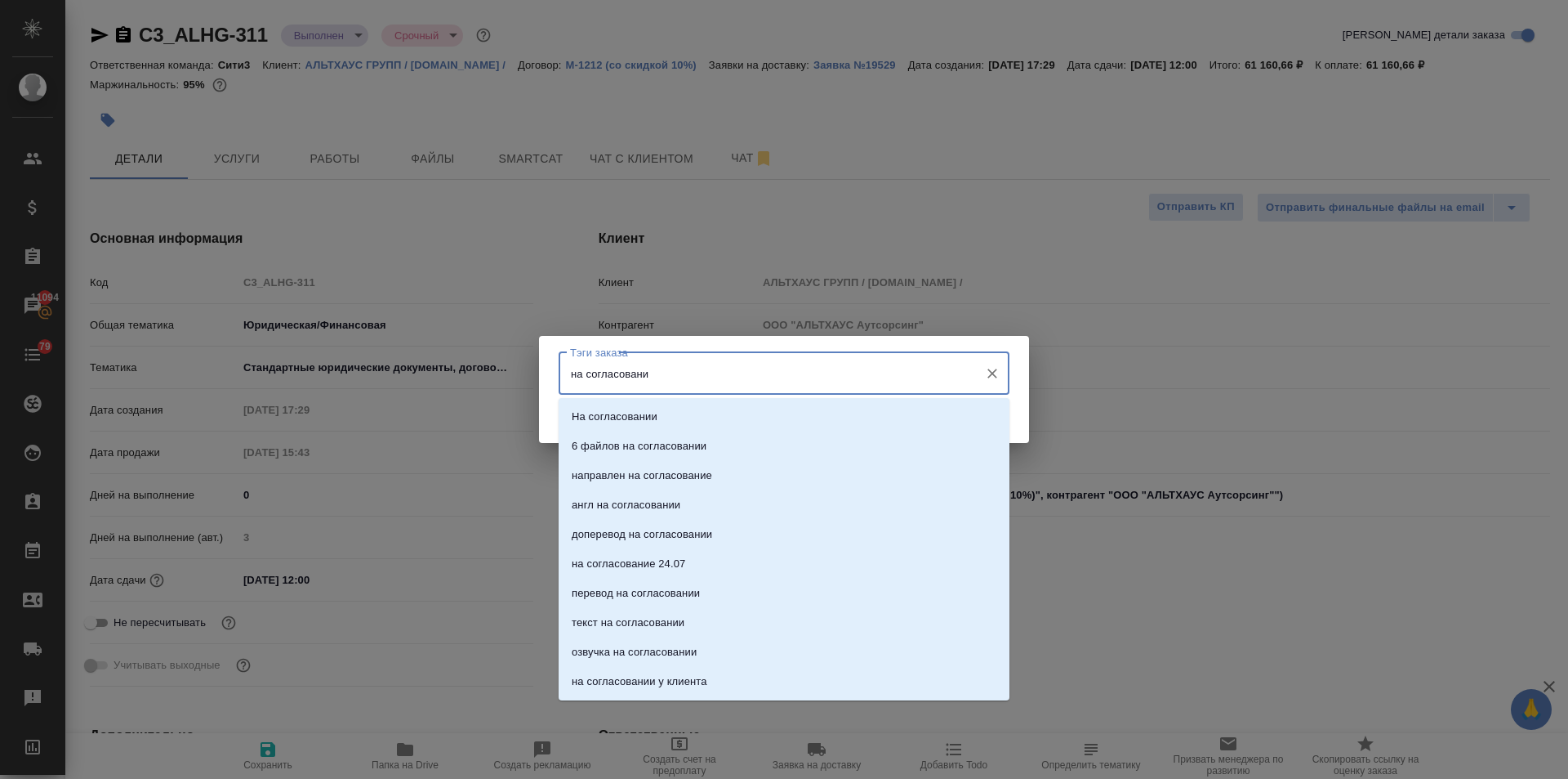
type input "на согласовании"
click at [651, 406] on li "На согласовании" at bounding box center [783, 417] width 451 height 30
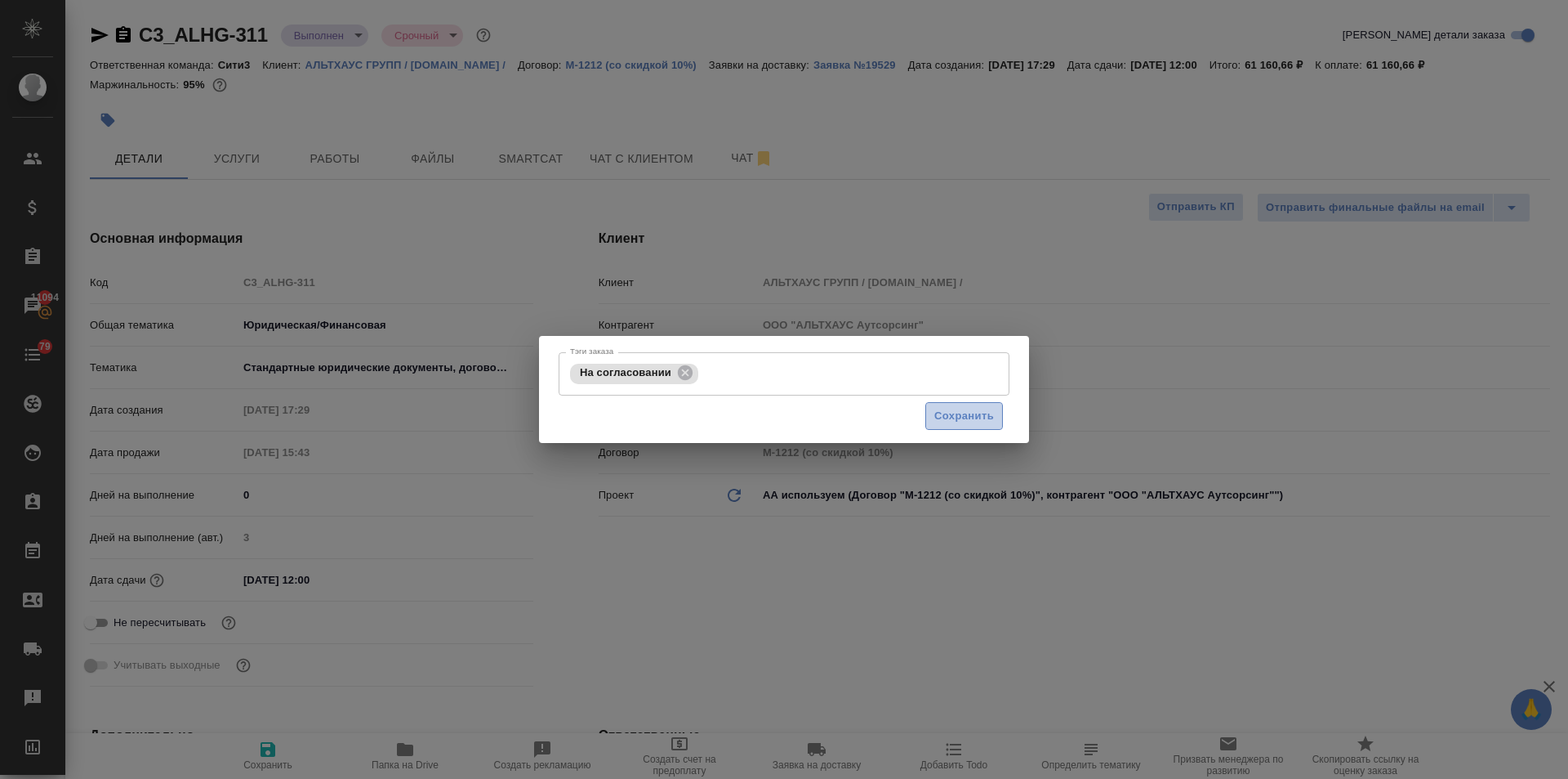
click at [959, 408] on span "Сохранить" at bounding box center [964, 416] width 60 height 19
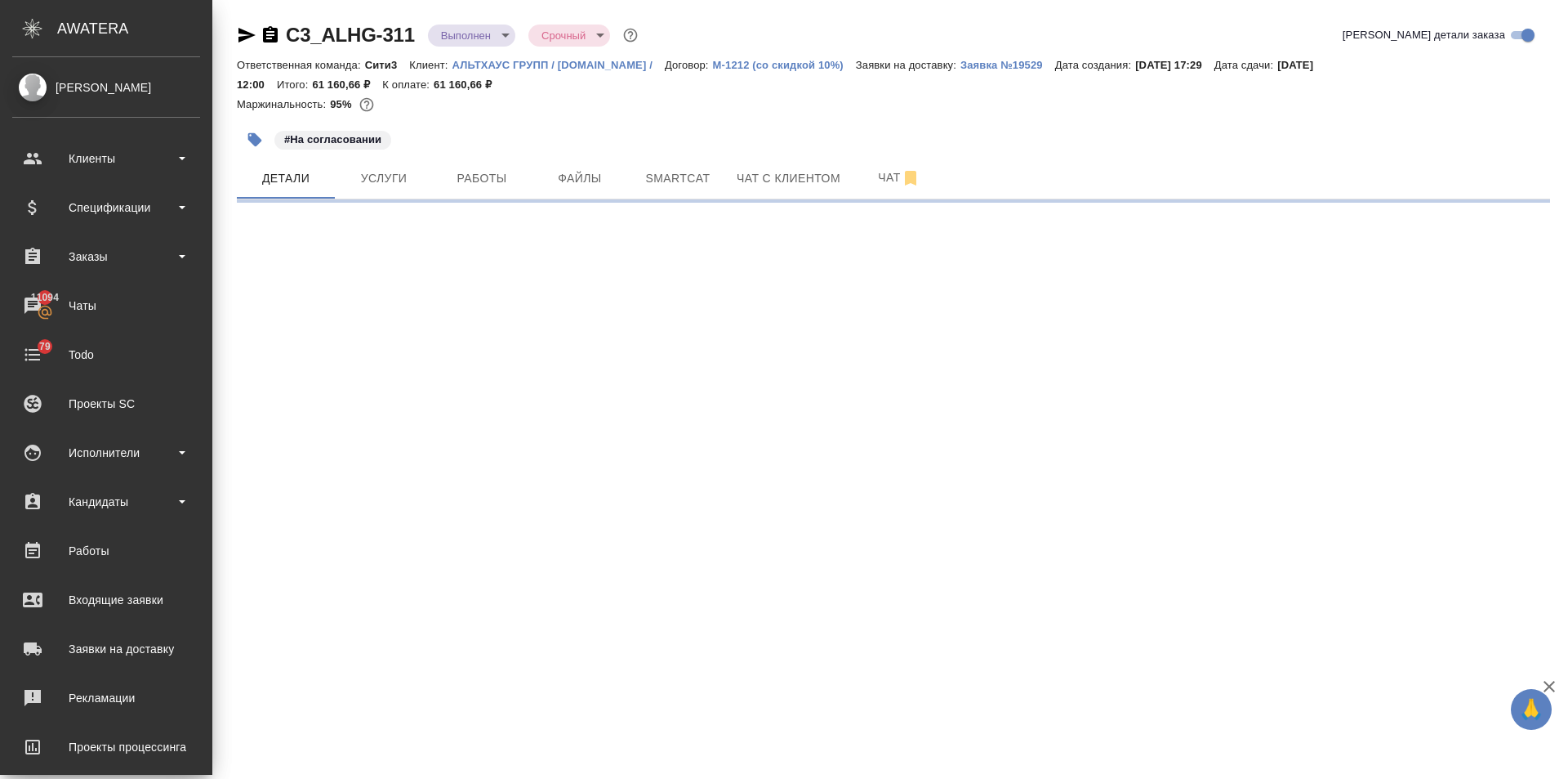
select select "RU"
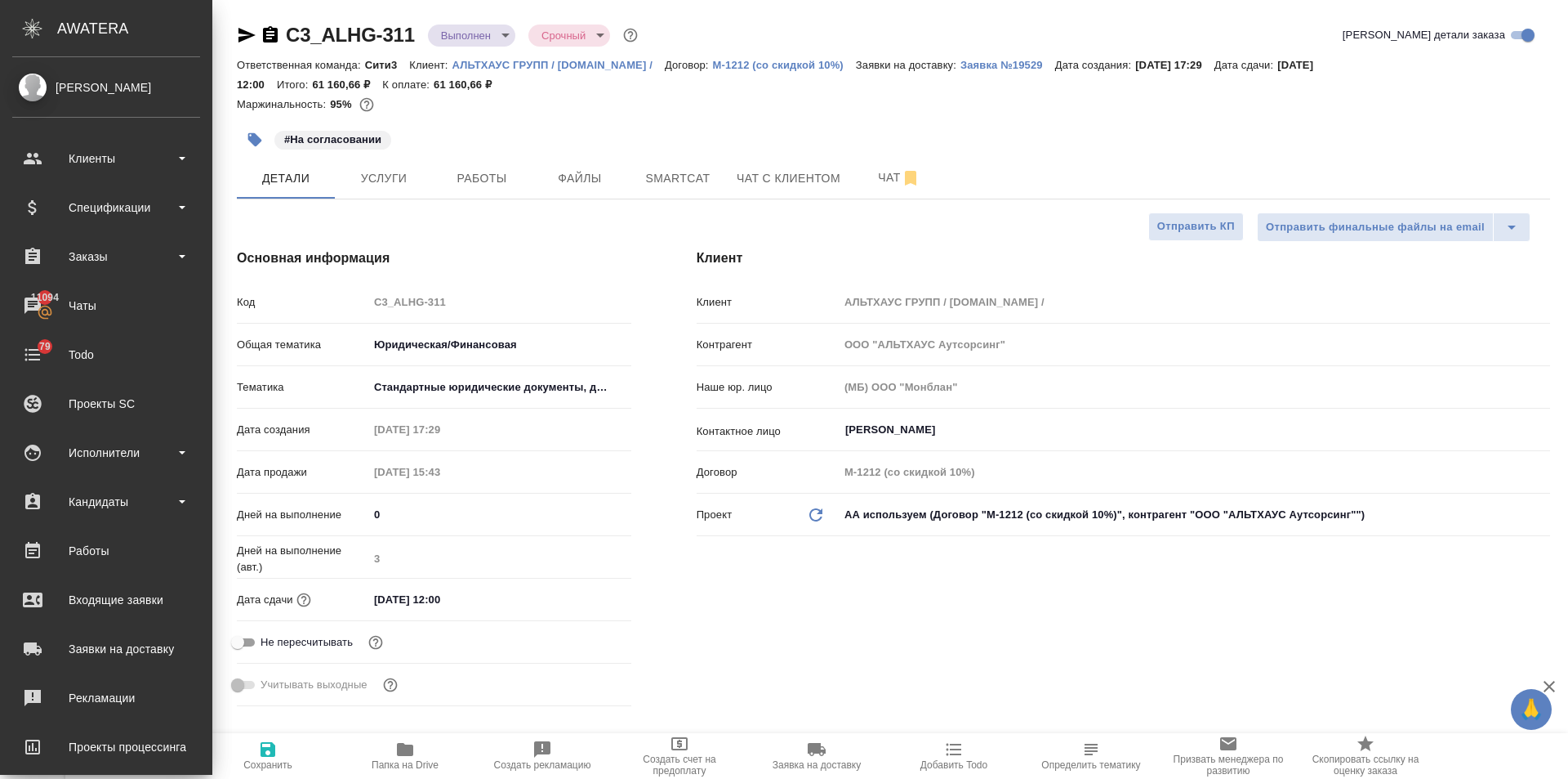
type textarea "x"
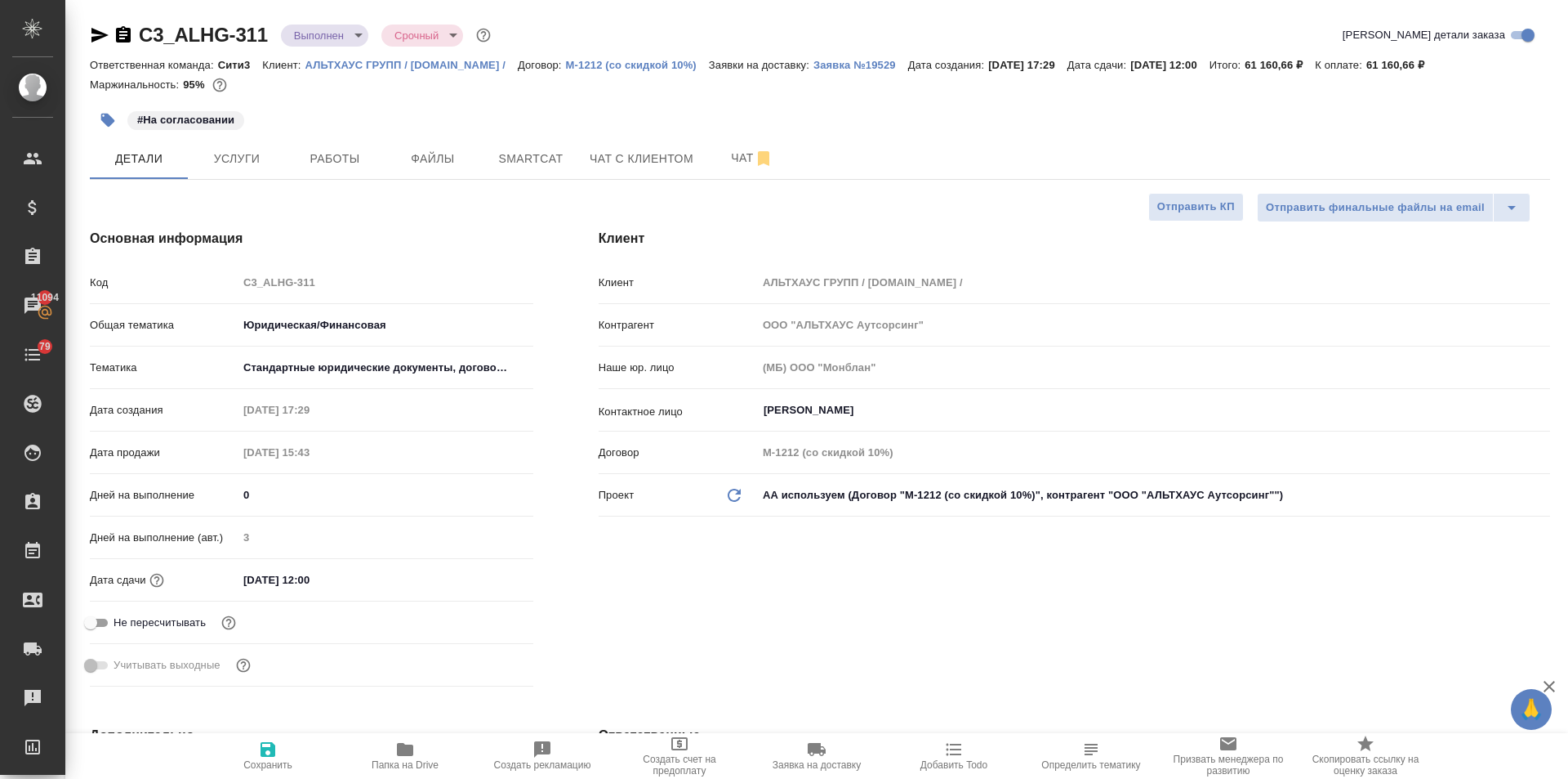
click at [97, 30] on icon "button" at bounding box center [99, 35] width 17 height 14
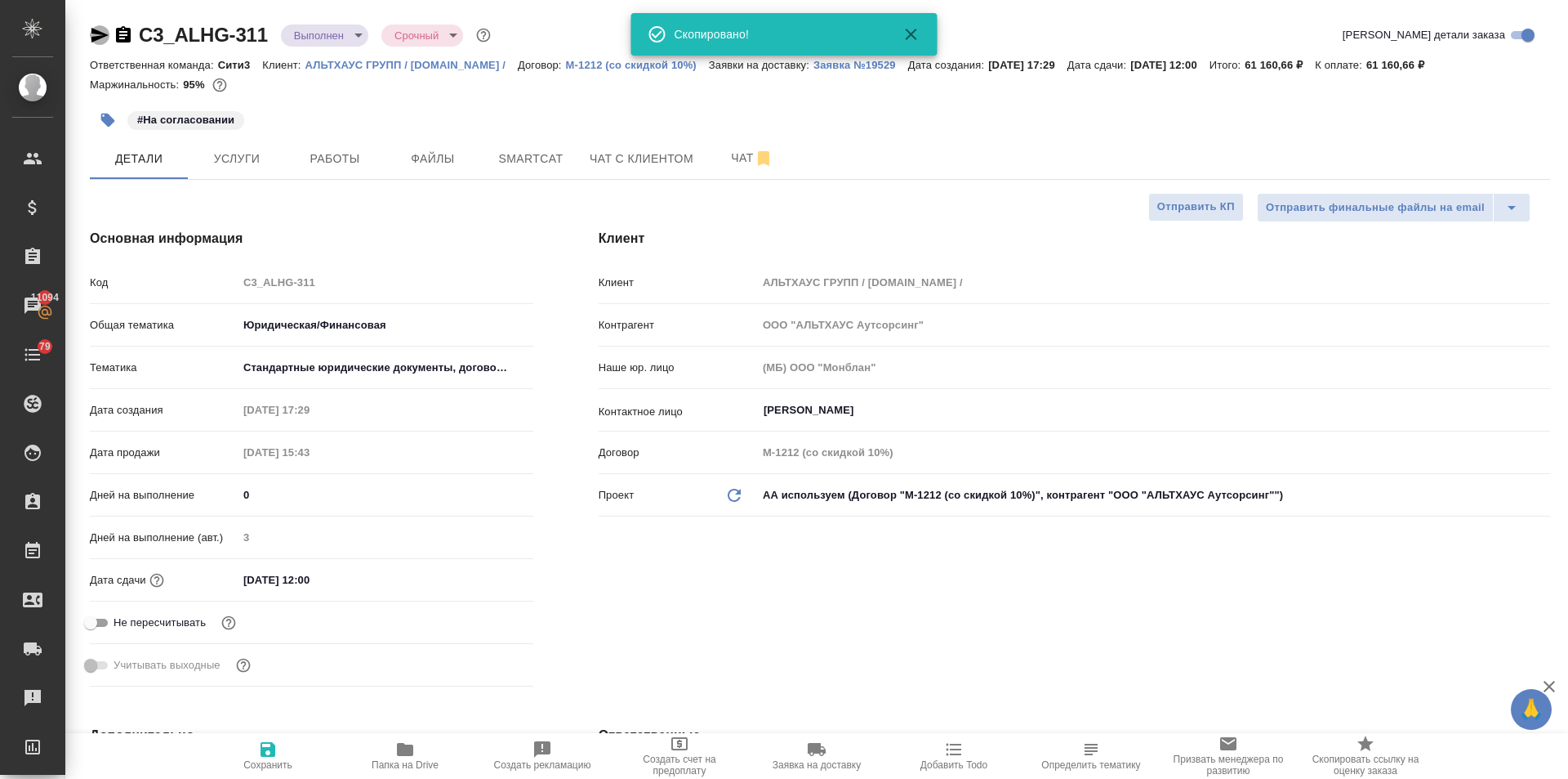
click at [97, 30] on icon "button" at bounding box center [99, 35] width 17 height 14
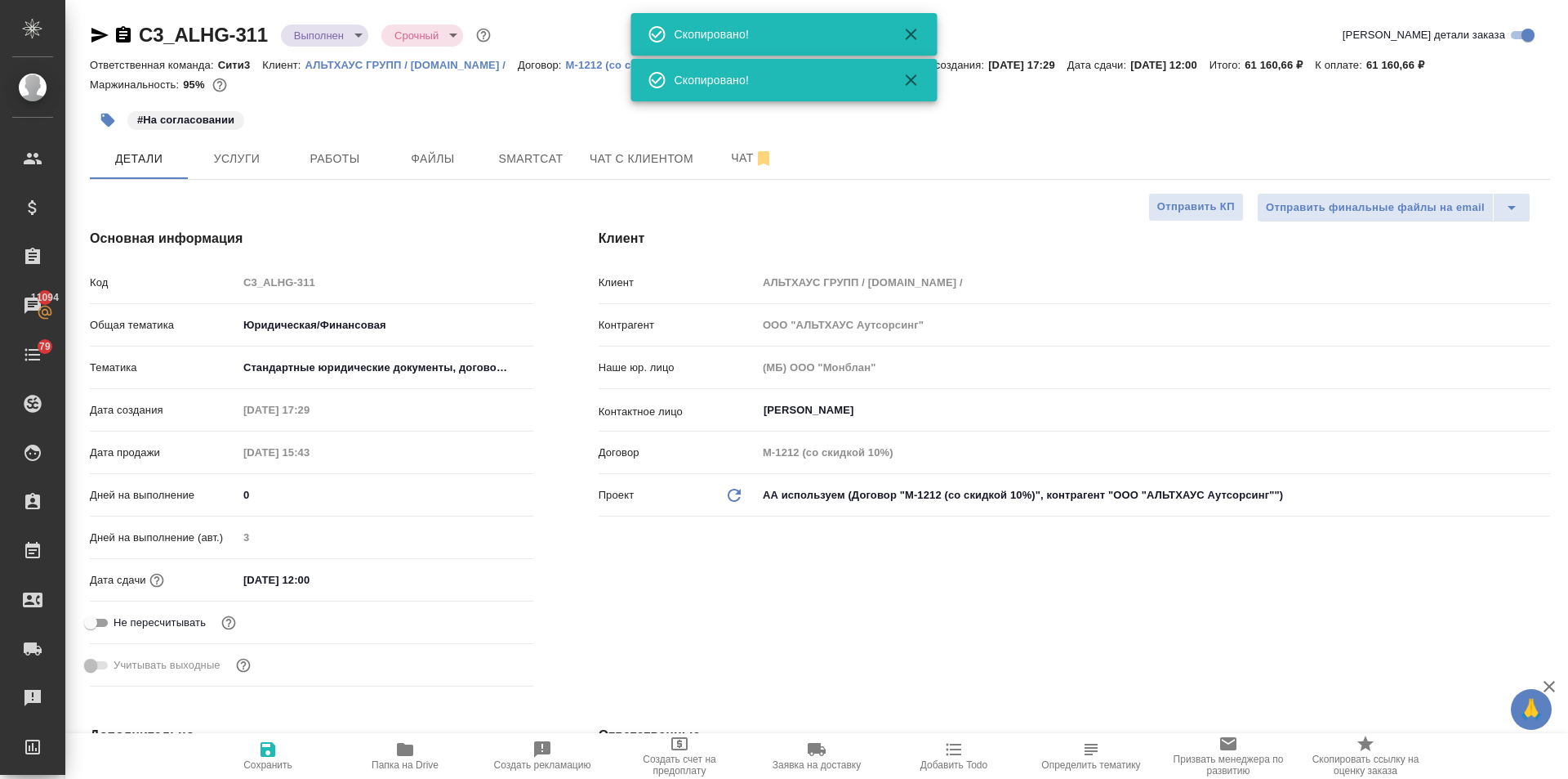
type textarea "x"
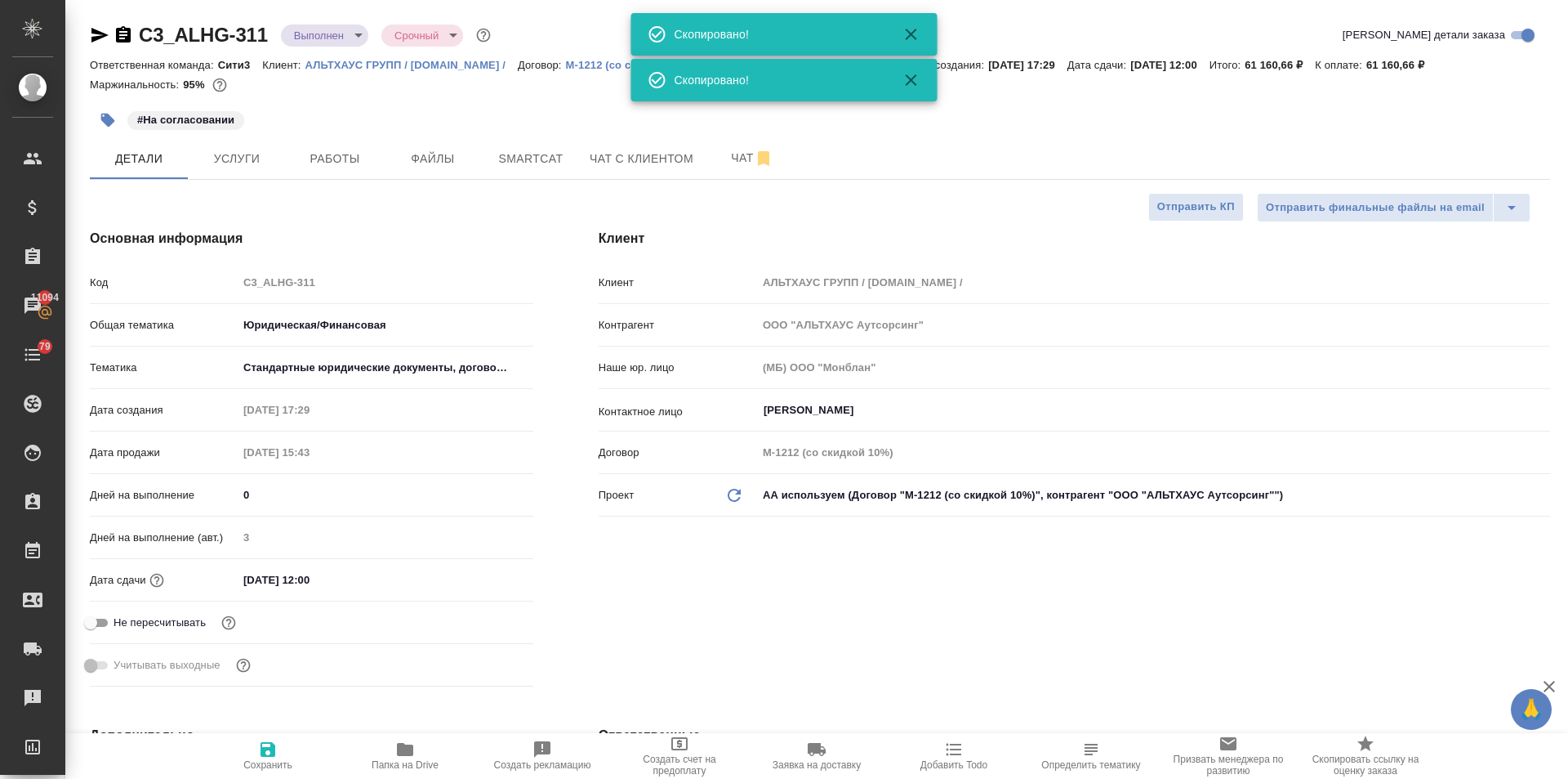
type textarea "x"
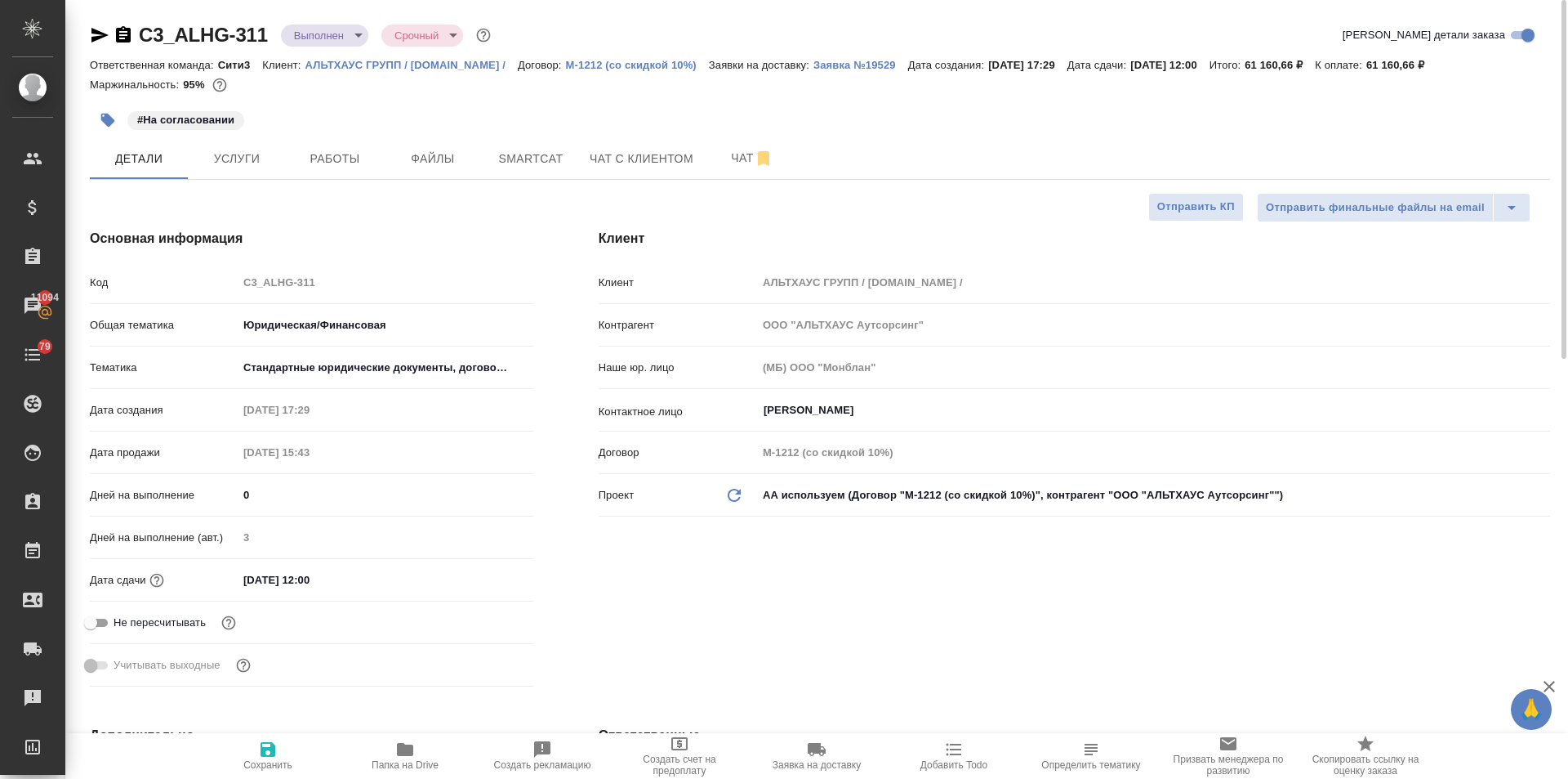
type textarea "x"
